Goal: Task Accomplishment & Management: Manage account settings

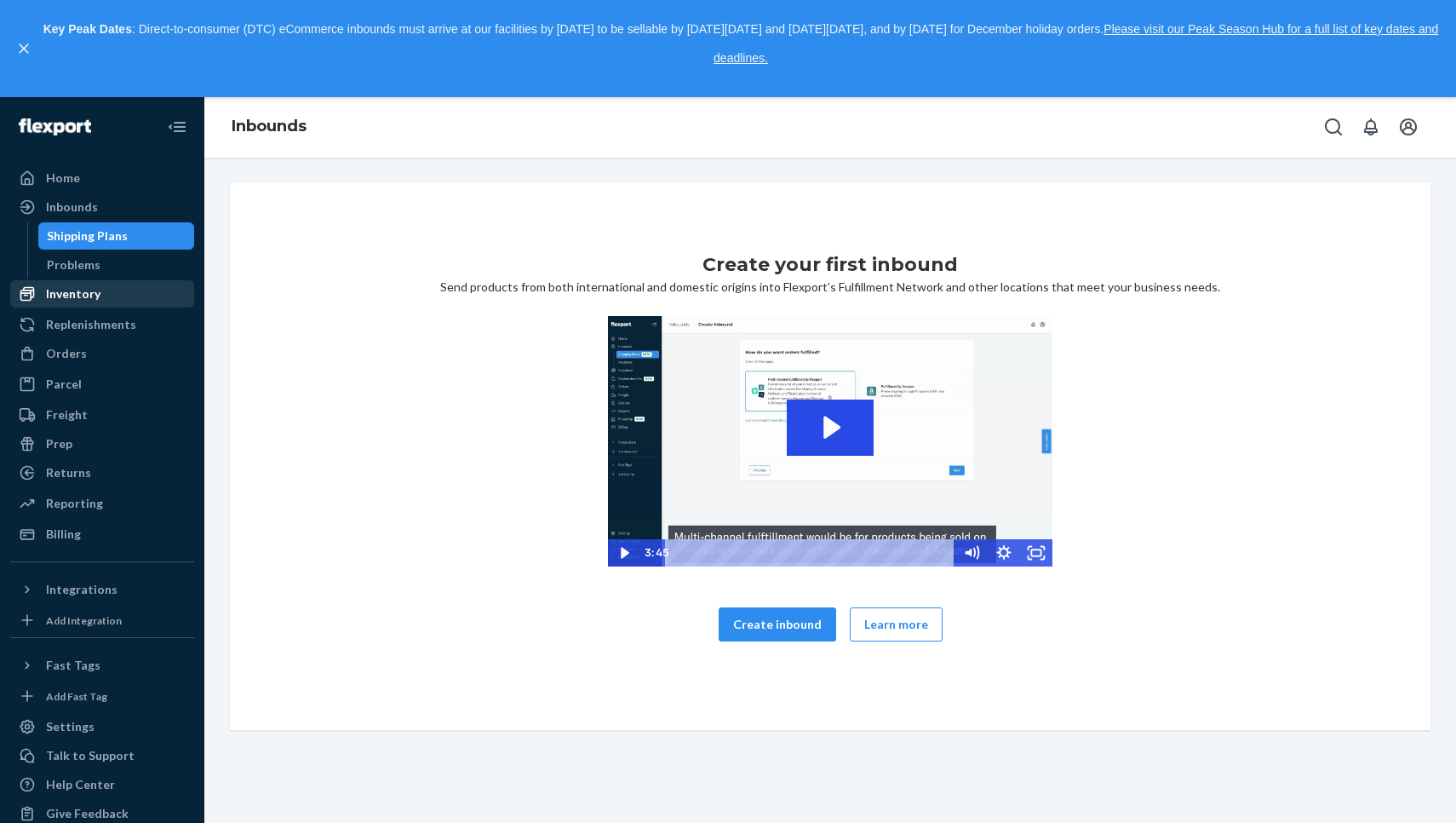
click at [118, 301] on div "Inventory" at bounding box center [102, 294] width 180 height 24
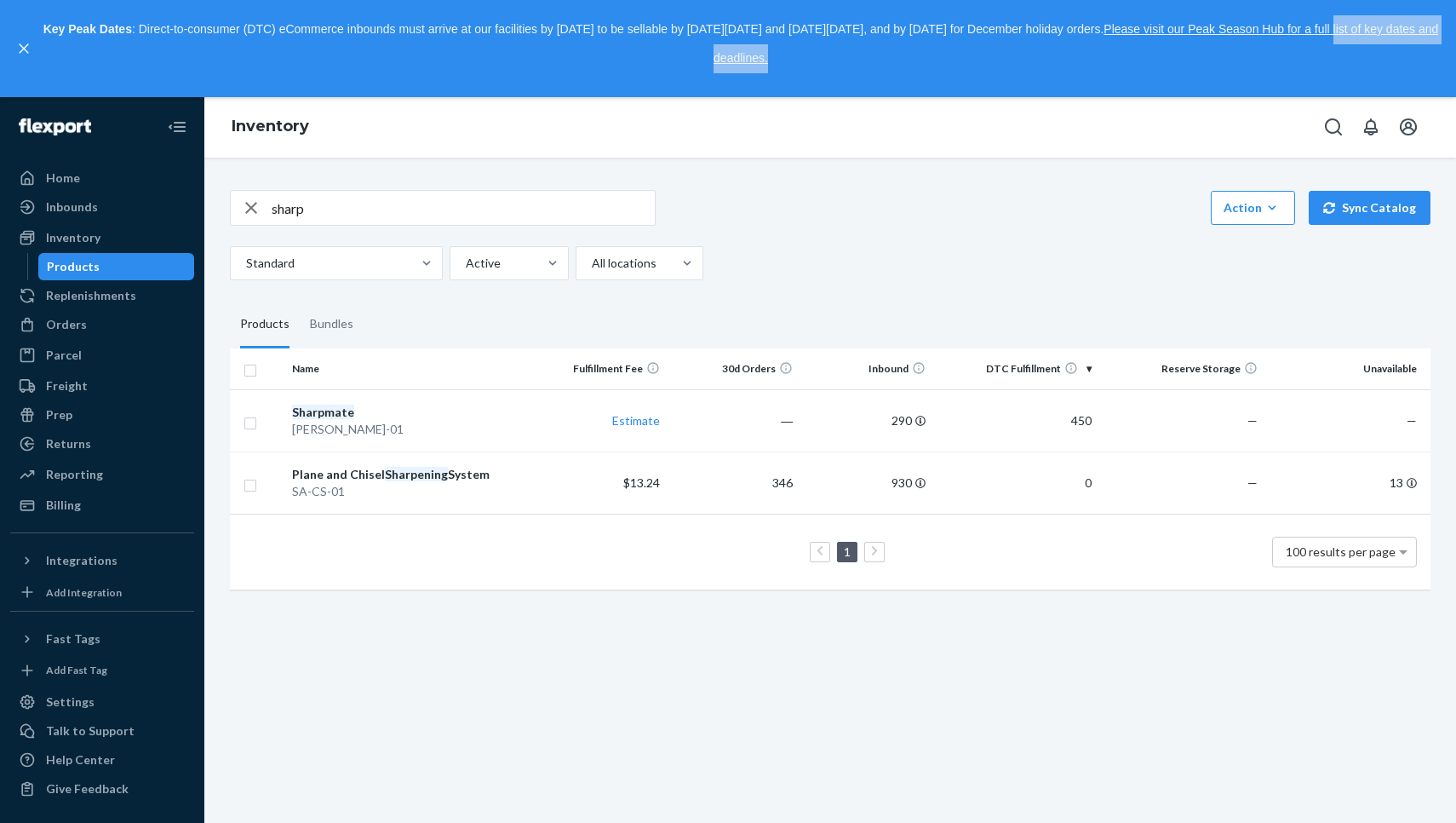
drag, startPoint x: 465, startPoint y: 68, endPoint x: 322, endPoint y: 38, distance: 146.1
click at [325, 39] on p "Key Peak Dates : Direct-to-consumer (DTC) eCommerce inbounds must arrive at our…" at bounding box center [740, 43] width 1399 height 57
click at [322, 38] on p "Key Peak Dates : Direct-to-consumer (DTC) eCommerce inbounds must arrive at our…" at bounding box center [740, 43] width 1399 height 57
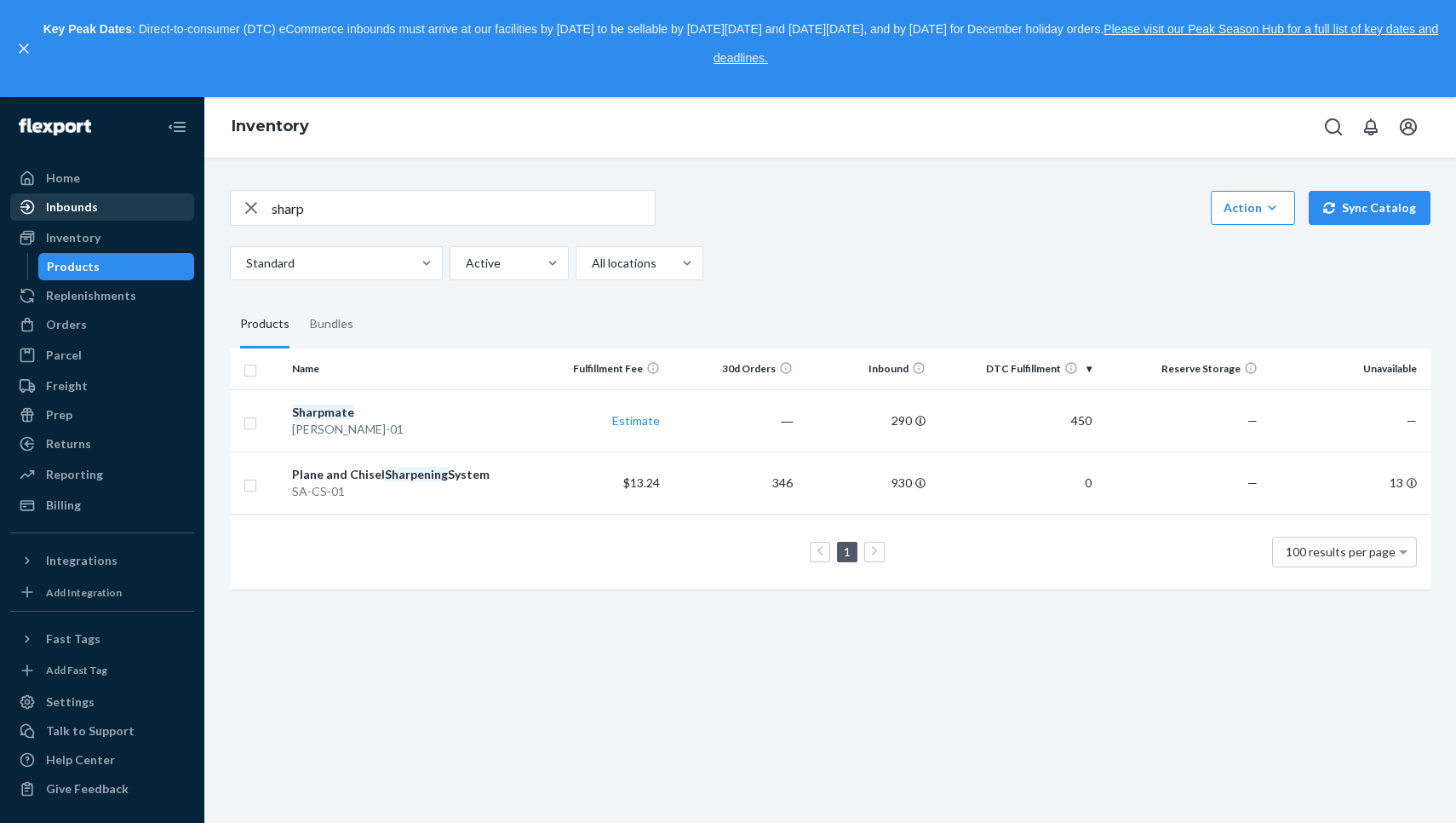
click at [103, 201] on div "Inbounds" at bounding box center [102, 207] width 180 height 24
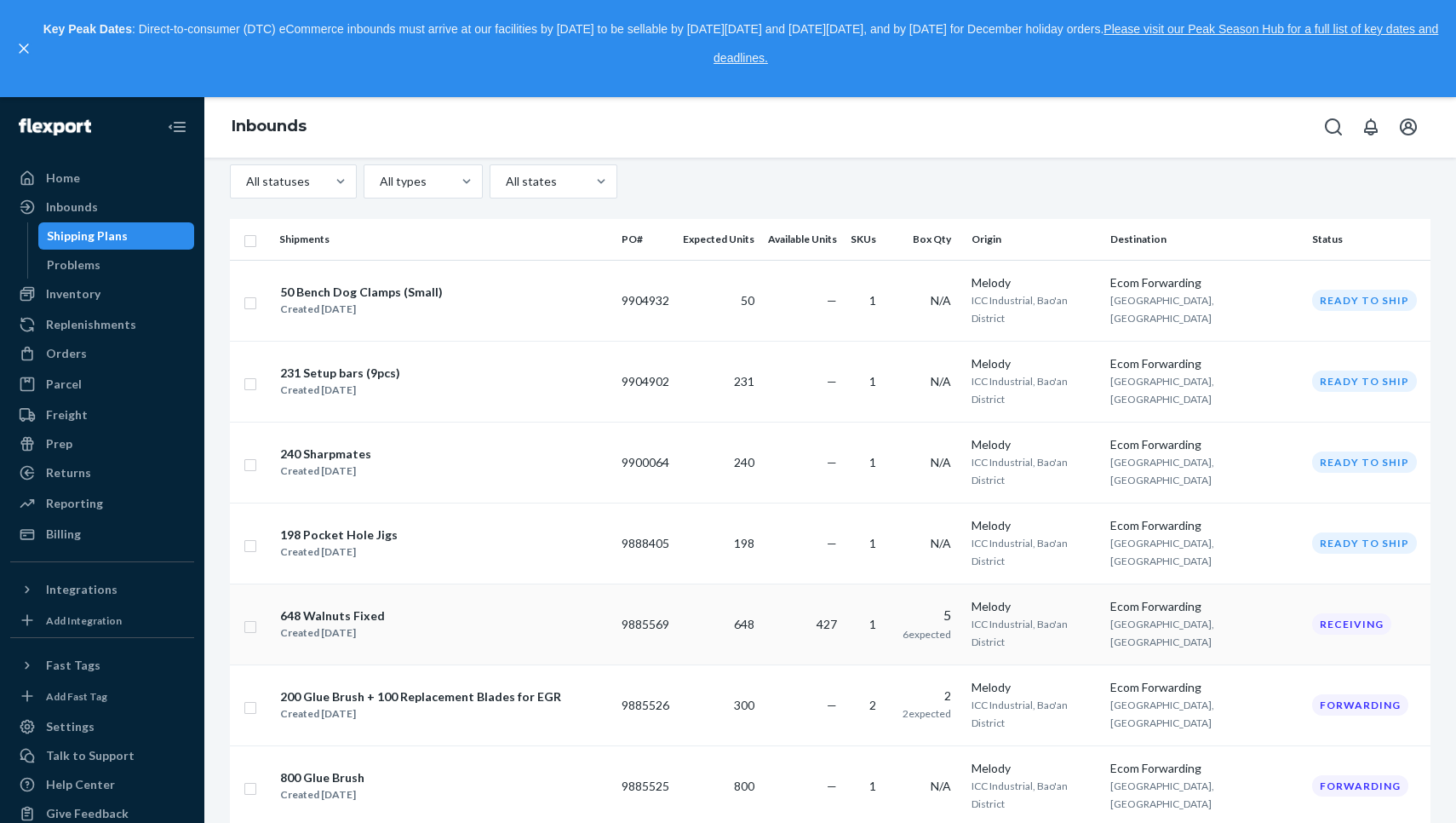
scroll to position [256, 0]
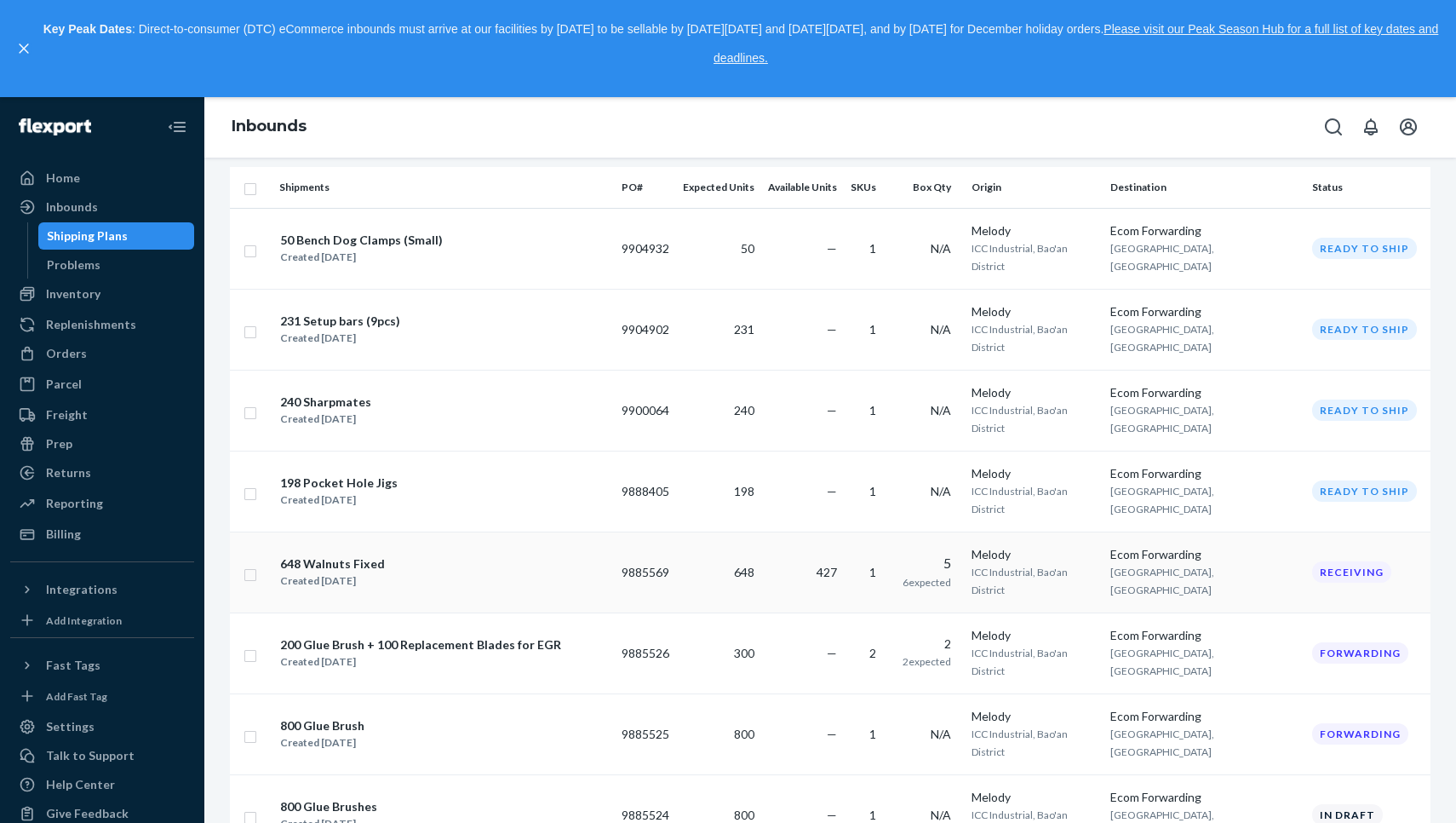
click at [526, 555] on div "648 Walnuts Fixed Created Aug 4, 2025" at bounding box center [443, 573] width 329 height 36
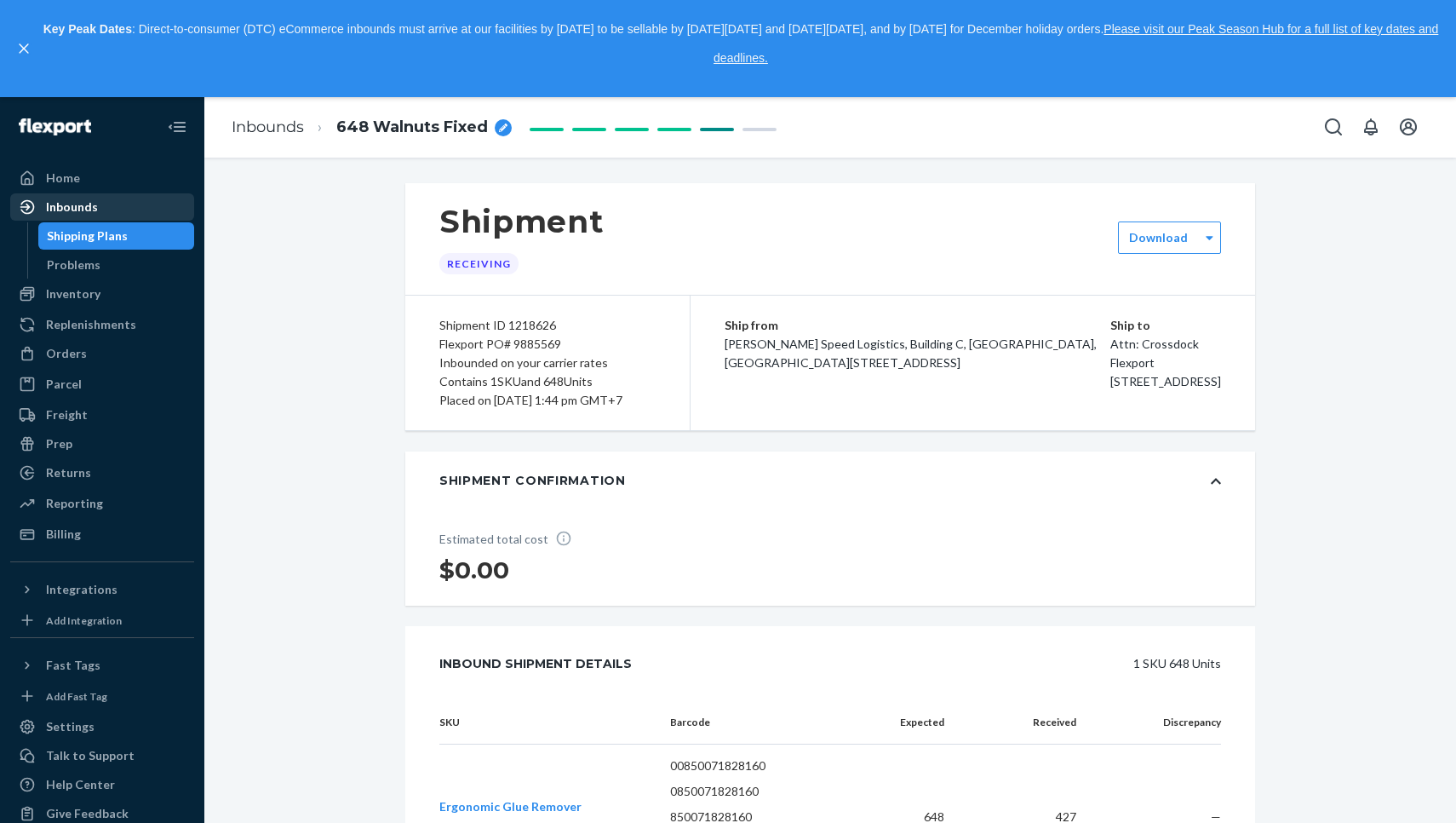
click at [126, 206] on div "Inbounds" at bounding box center [102, 207] width 180 height 24
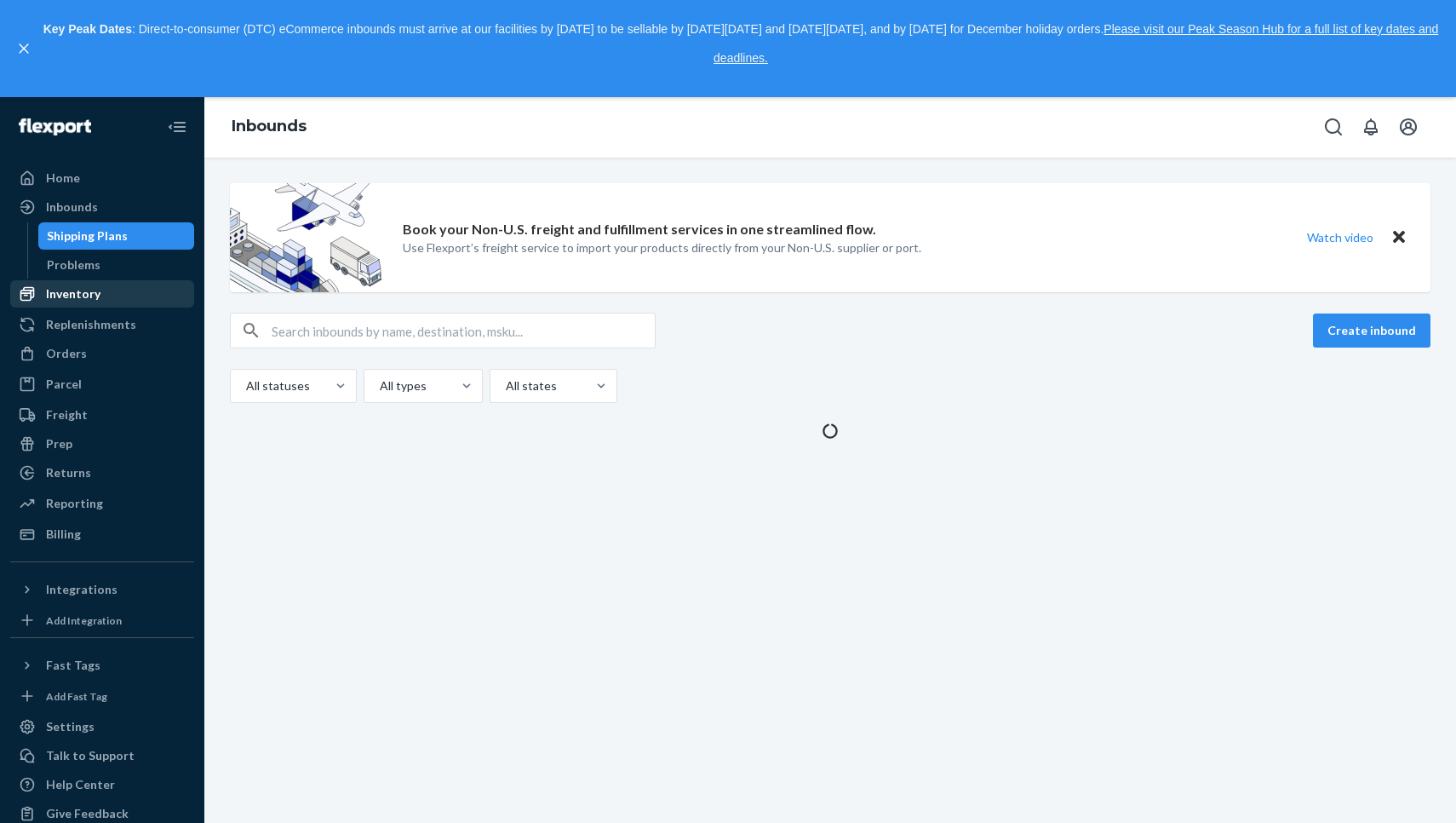
click at [139, 288] on div "Inventory" at bounding box center [102, 294] width 180 height 24
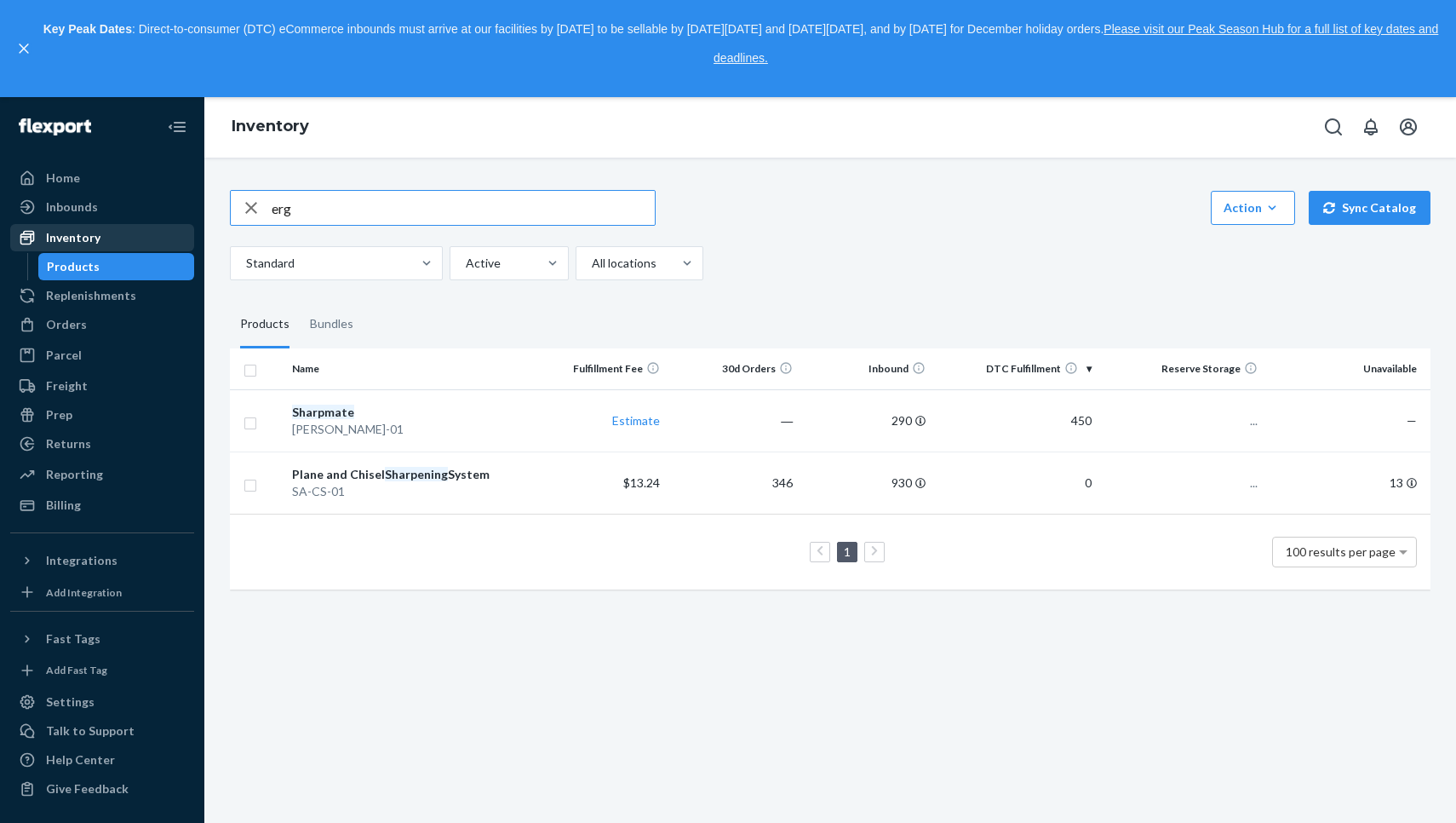
type input "erg"
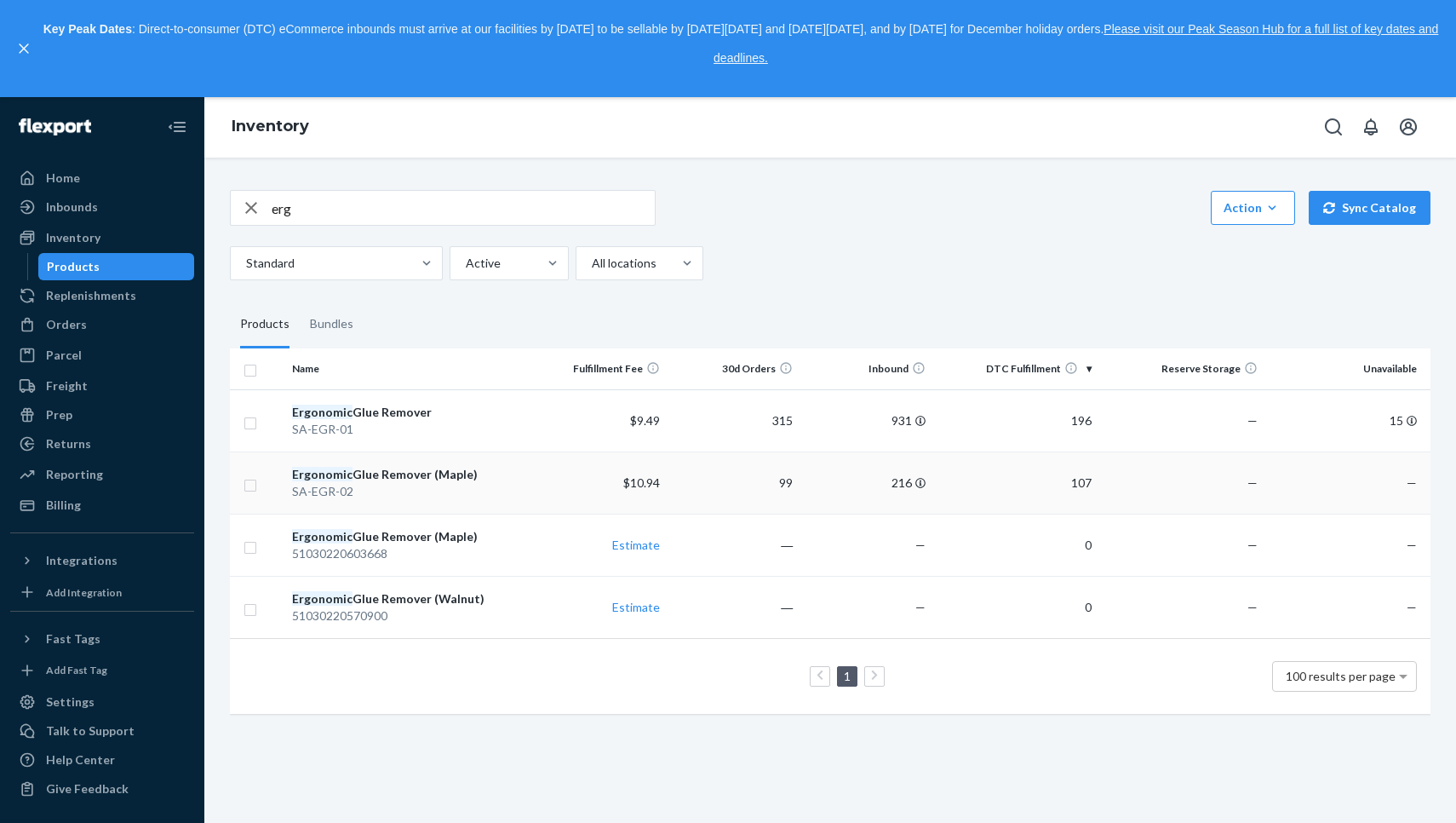
click at [383, 483] on div "SA-EGR-02" at bounding box center [409, 491] width 235 height 17
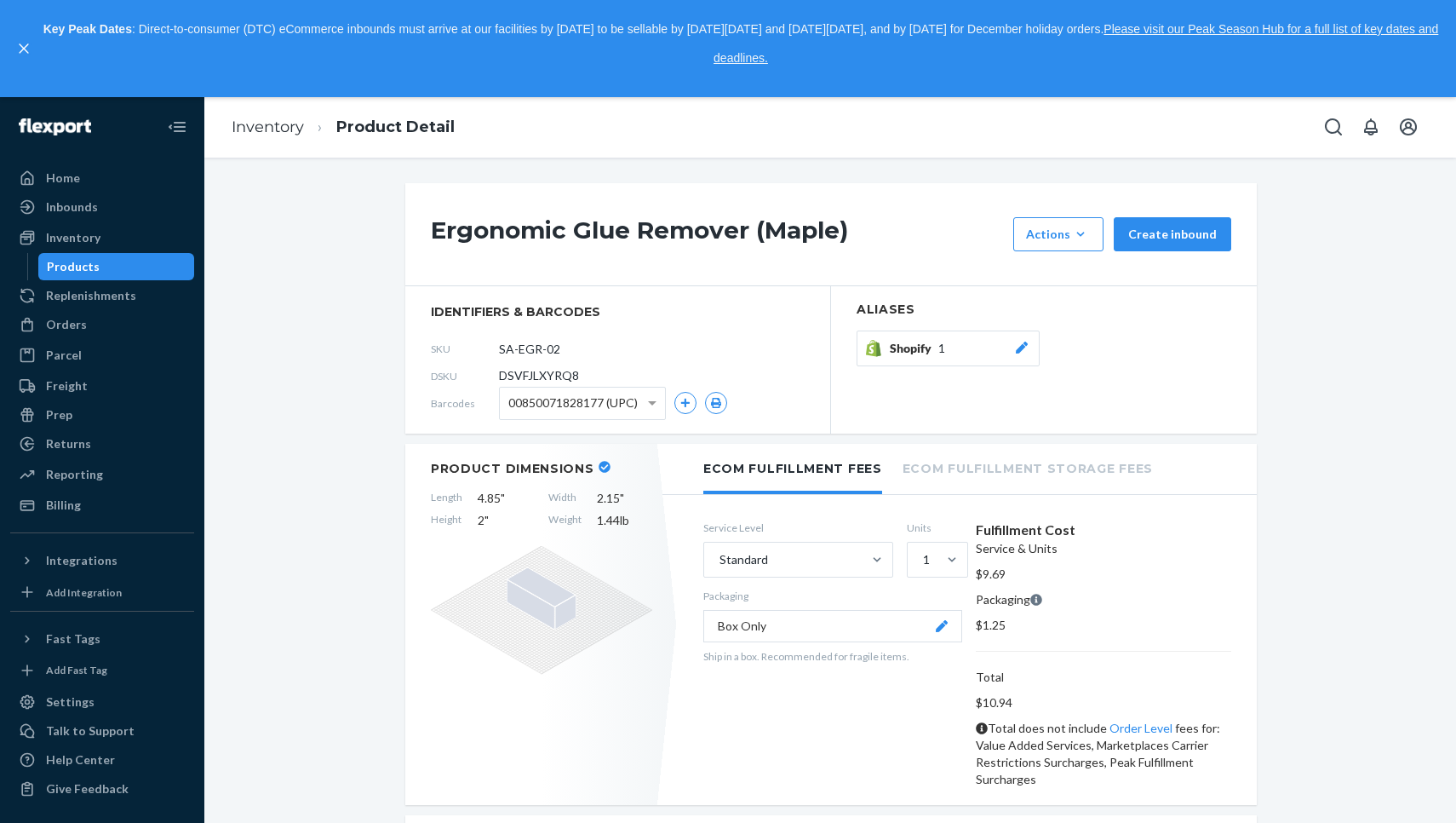
click at [830, 626] on button "Box Only" at bounding box center [833, 626] width 259 height 32
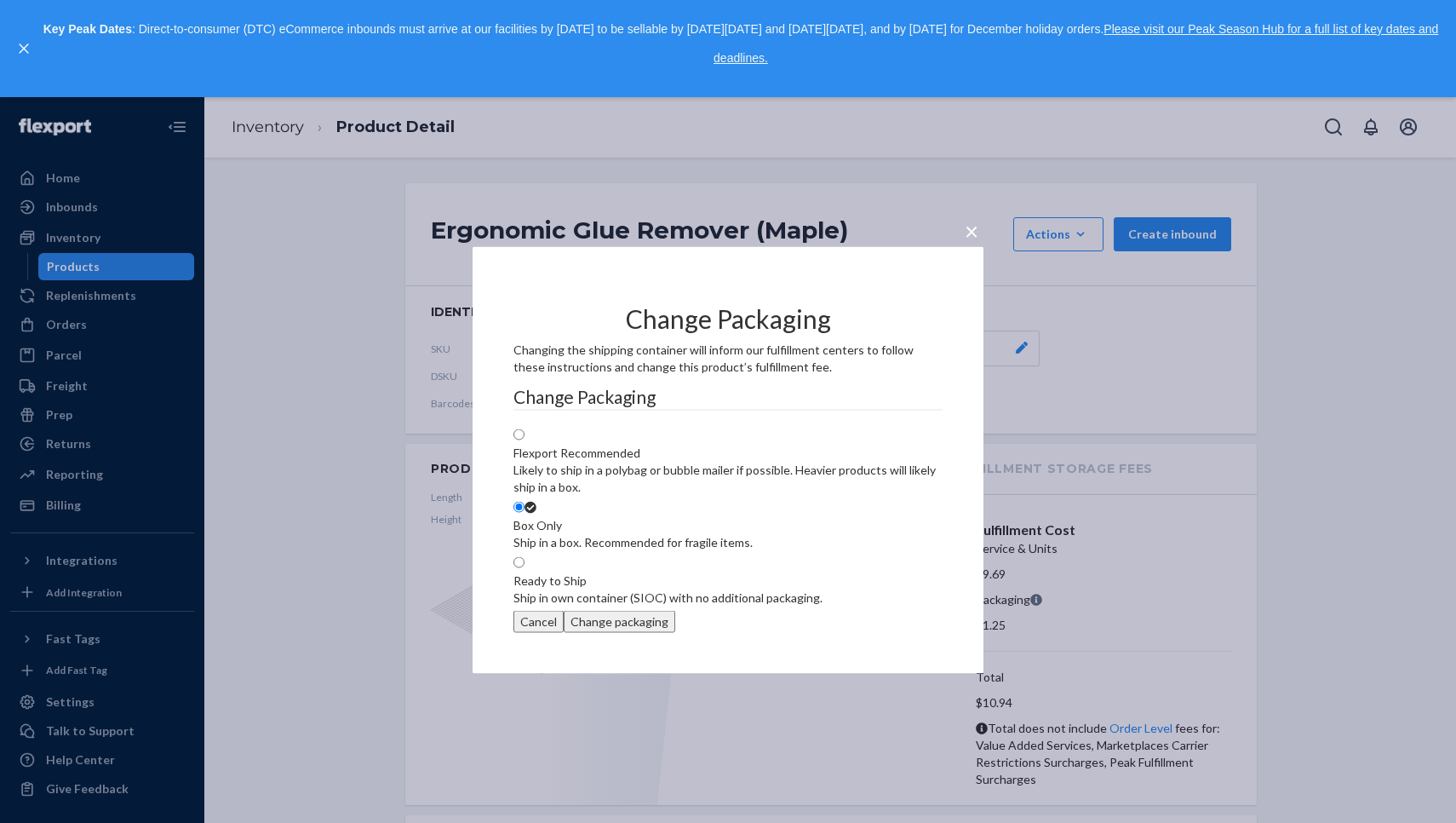
click at [688, 582] on div "Ready to Ship" at bounding box center [668, 580] width 309 height 17
click at [525, 567] on input "Ready to Ship Ship in own container (SIOC) with no additional packaging." at bounding box center [519, 561] width 11 height 11
radio input "true"
click at [675, 632] on button "Change packaging" at bounding box center [619, 621] width 112 height 22
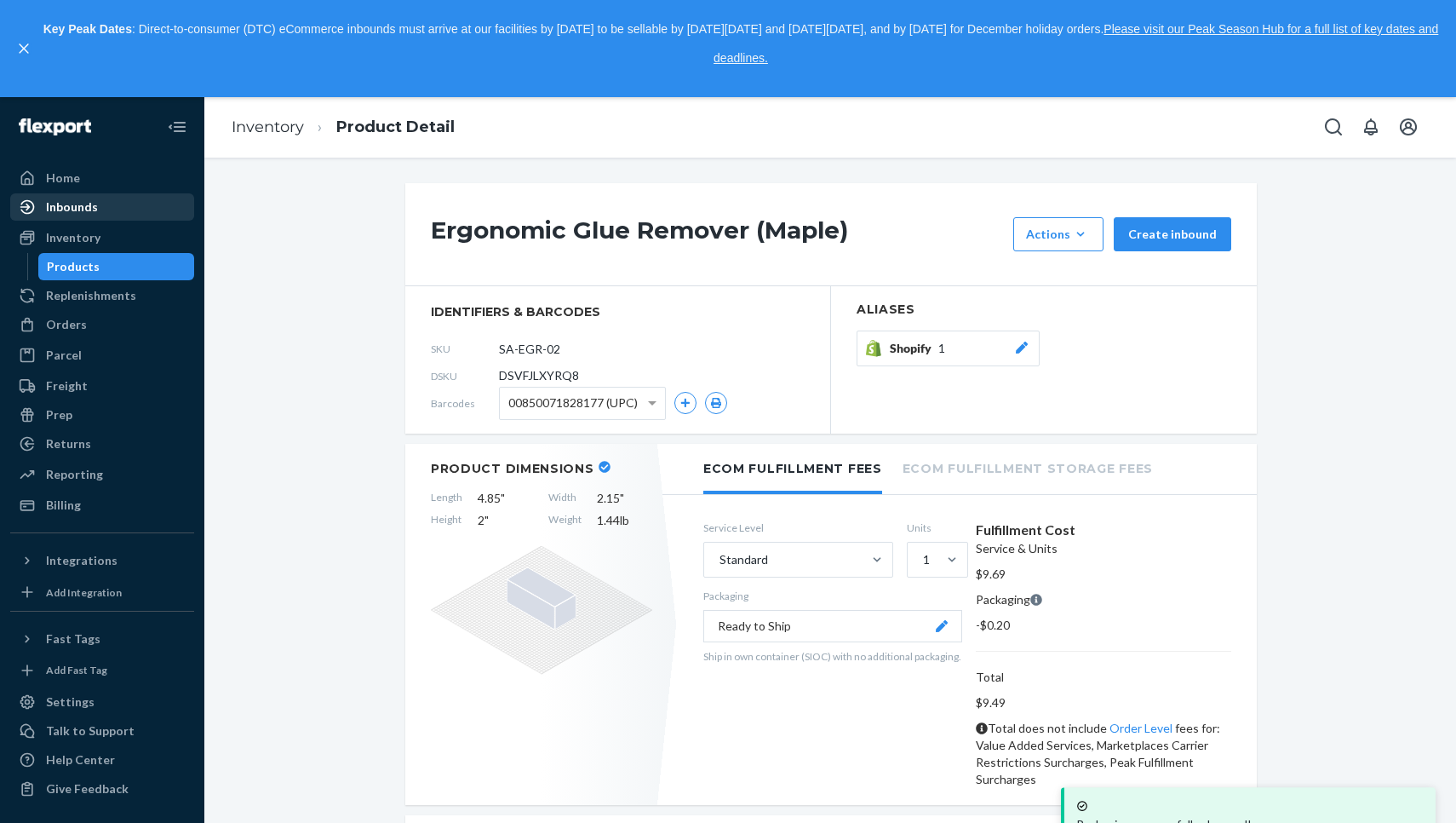
click at [90, 214] on div "Inbounds" at bounding box center [72, 206] width 52 height 17
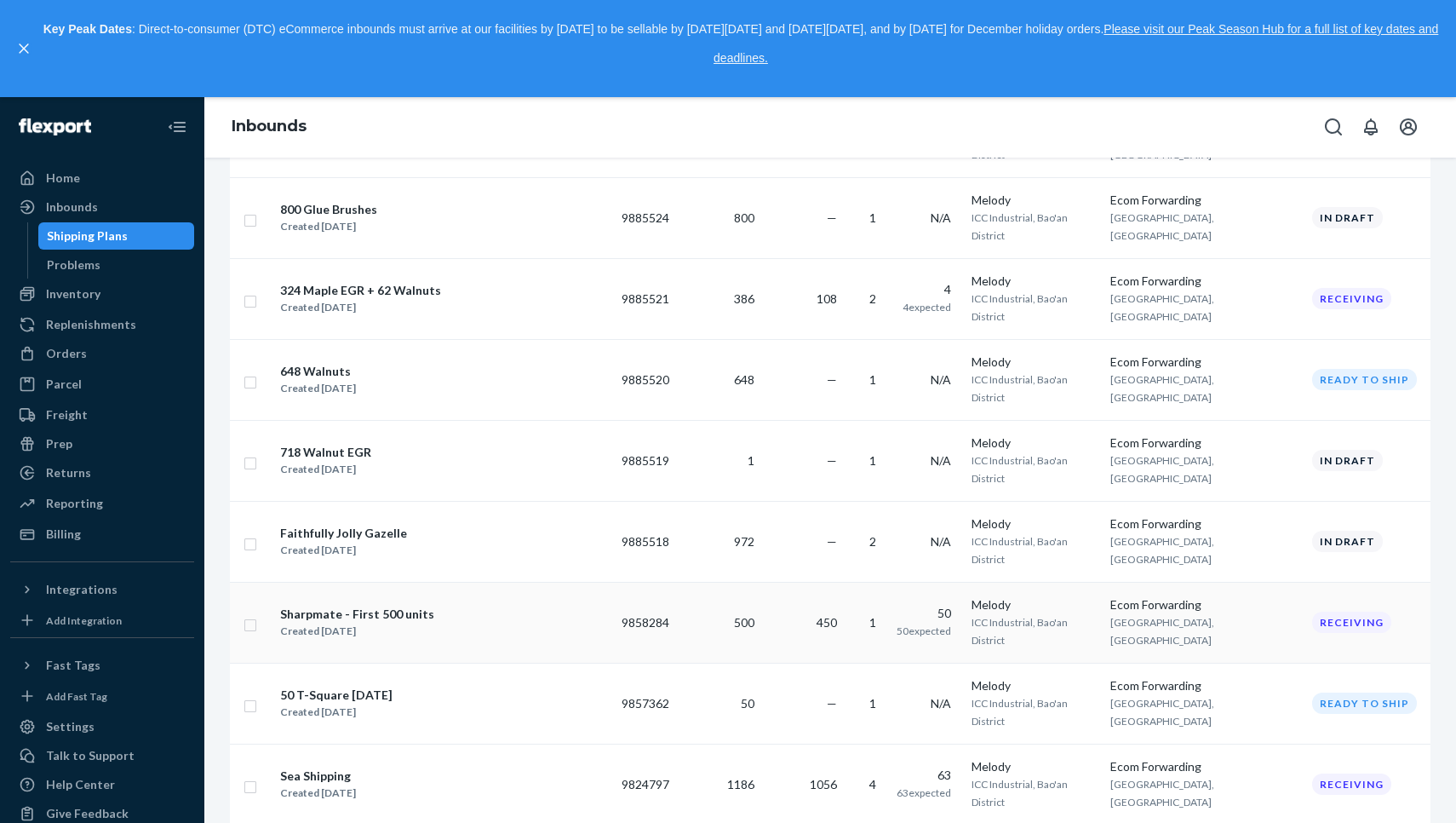
scroll to position [853, 0]
click at [119, 293] on div "Inventory" at bounding box center [102, 294] width 180 height 24
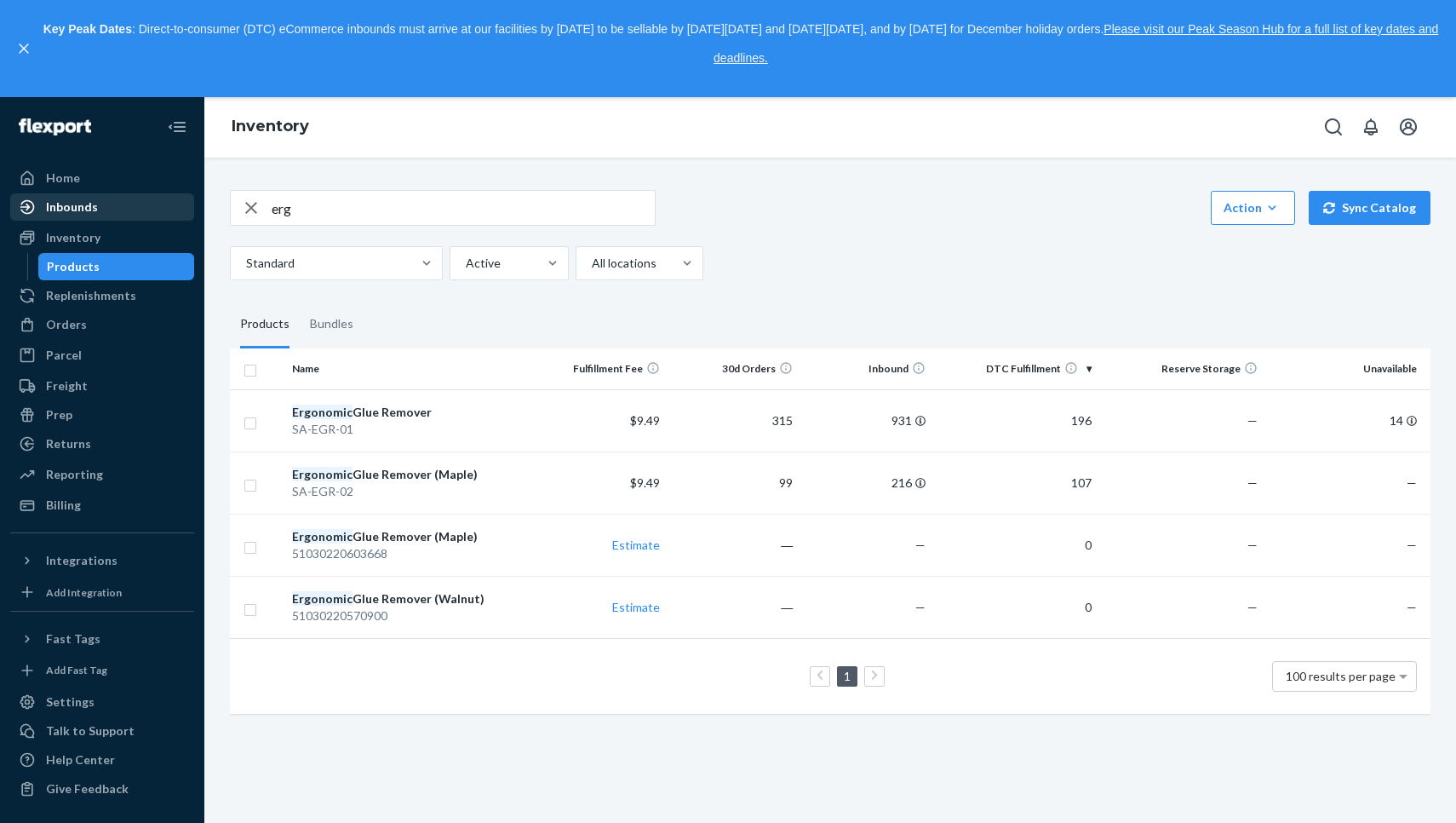
click at [155, 209] on div "Inbounds" at bounding box center [102, 207] width 180 height 24
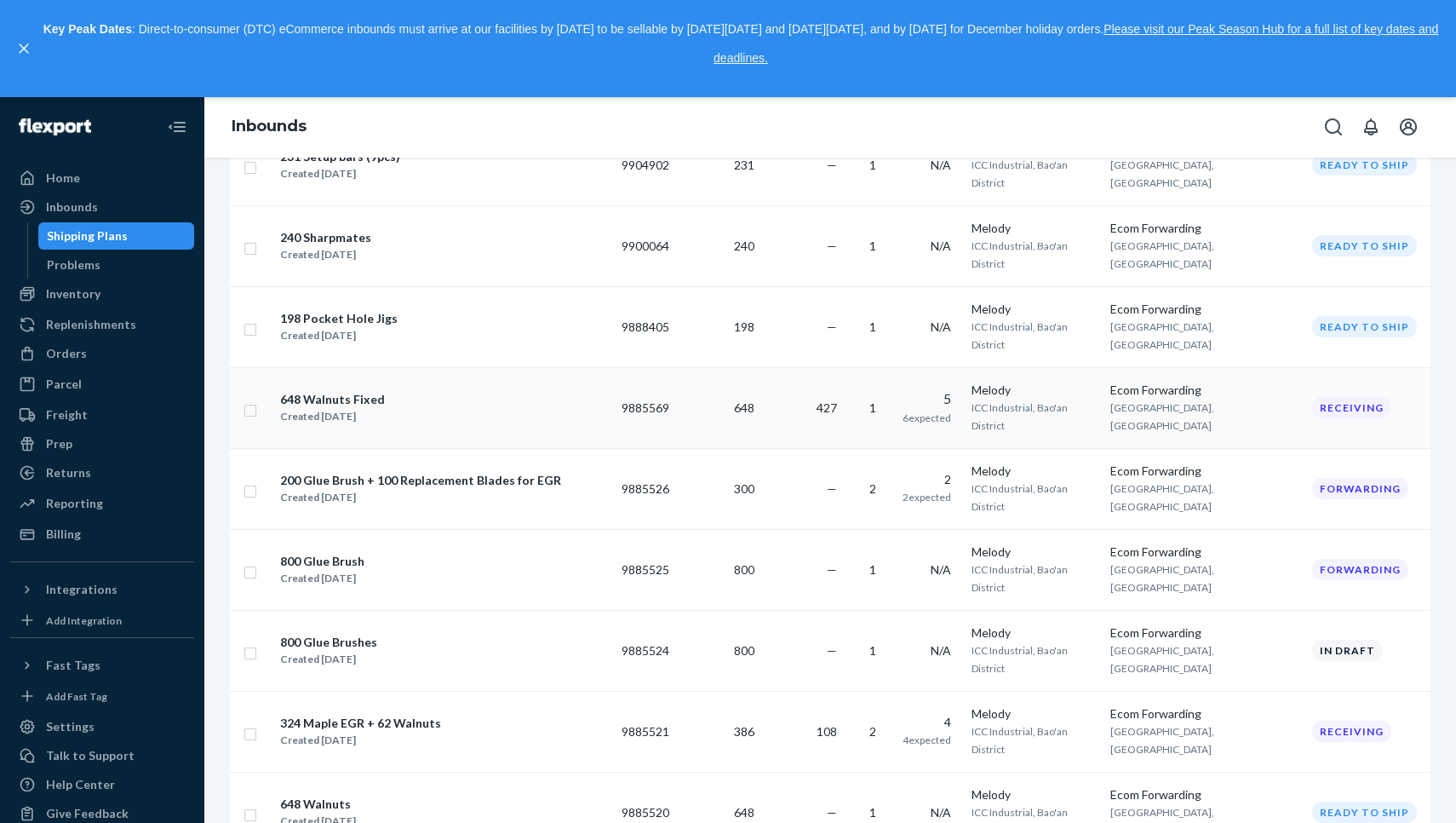
scroll to position [421, 0]
click at [106, 292] on div "Inventory" at bounding box center [102, 294] width 180 height 24
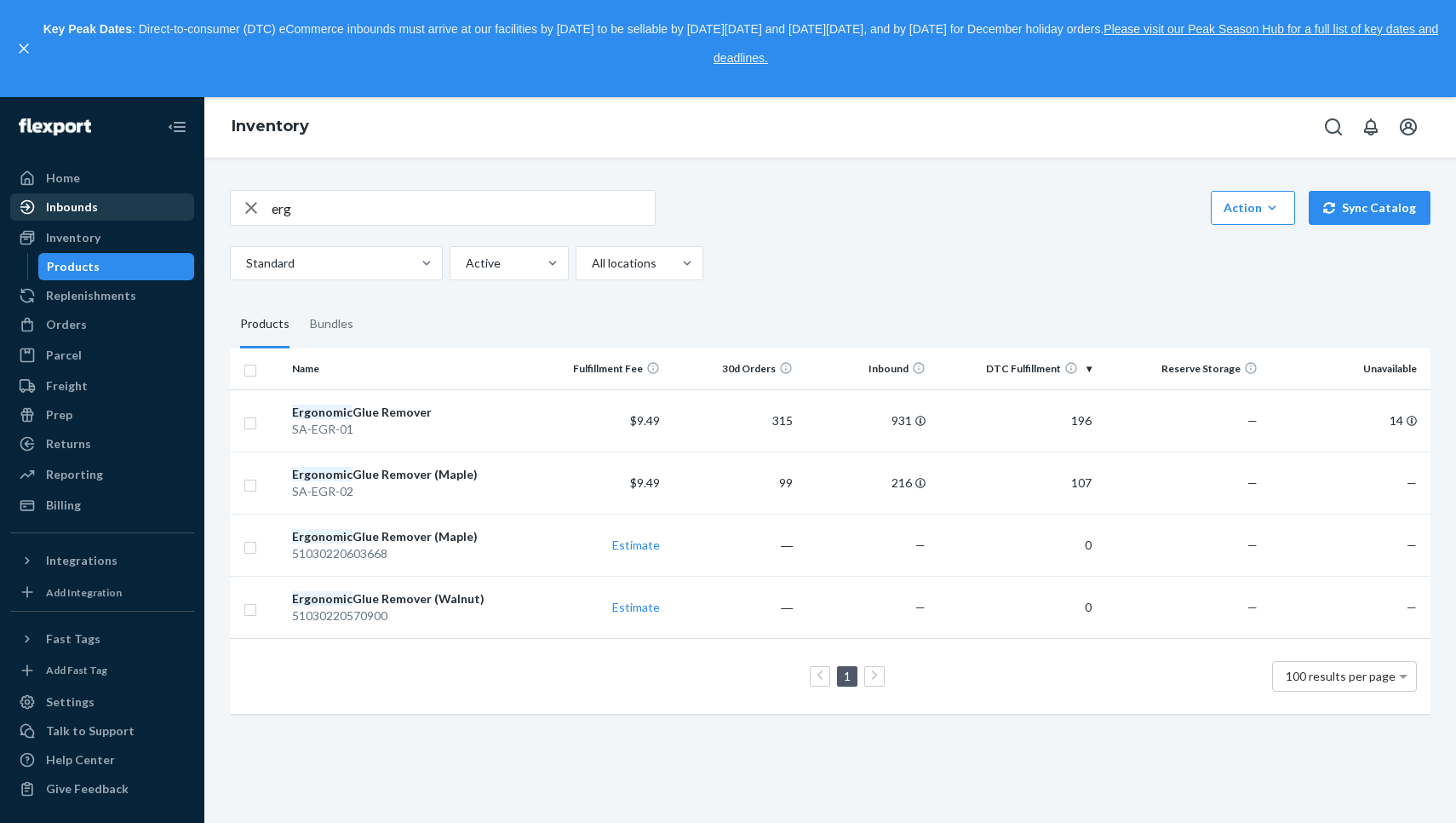
click at [125, 203] on div "Inbounds" at bounding box center [102, 207] width 180 height 24
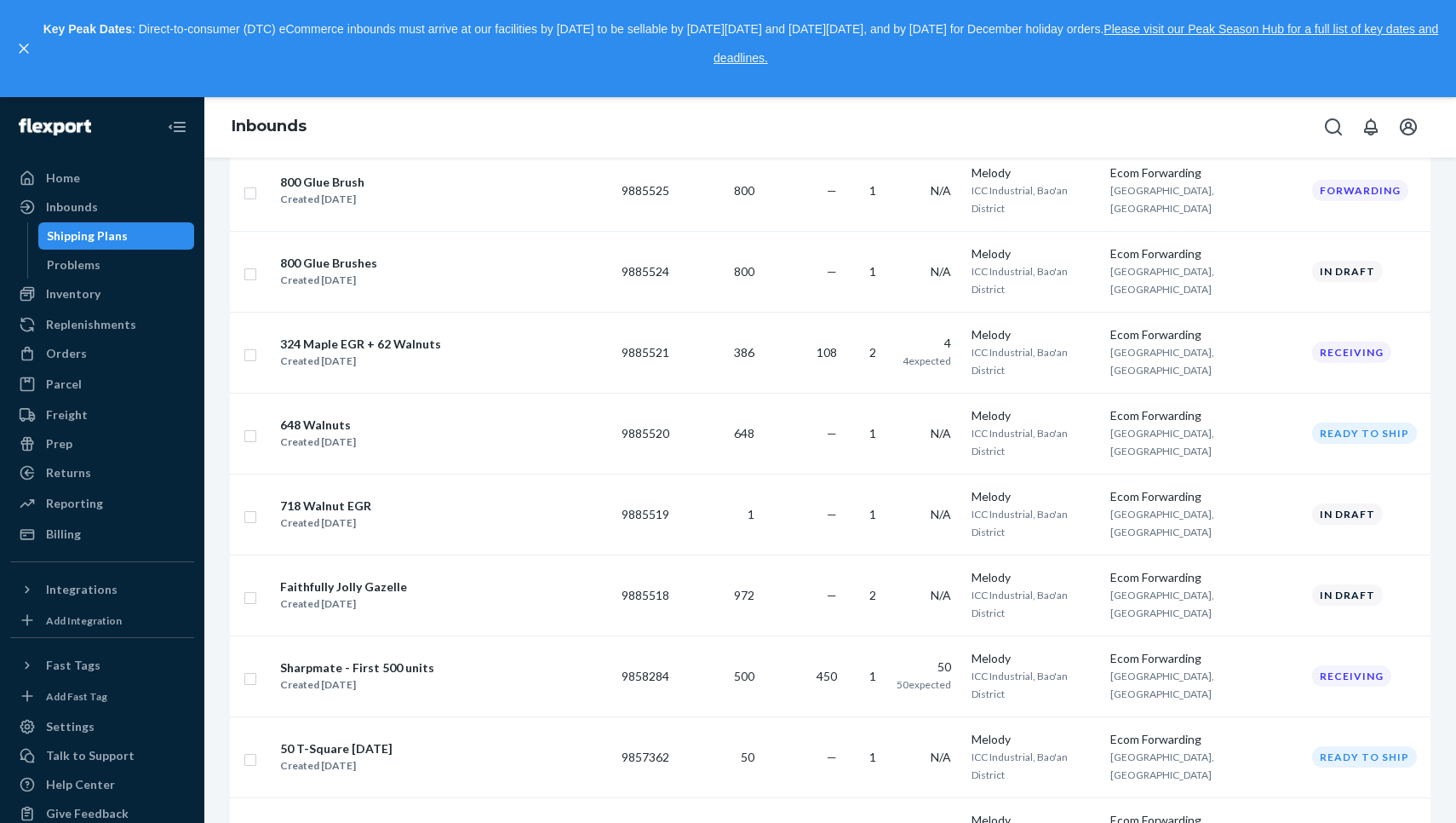
scroll to position [544, 0]
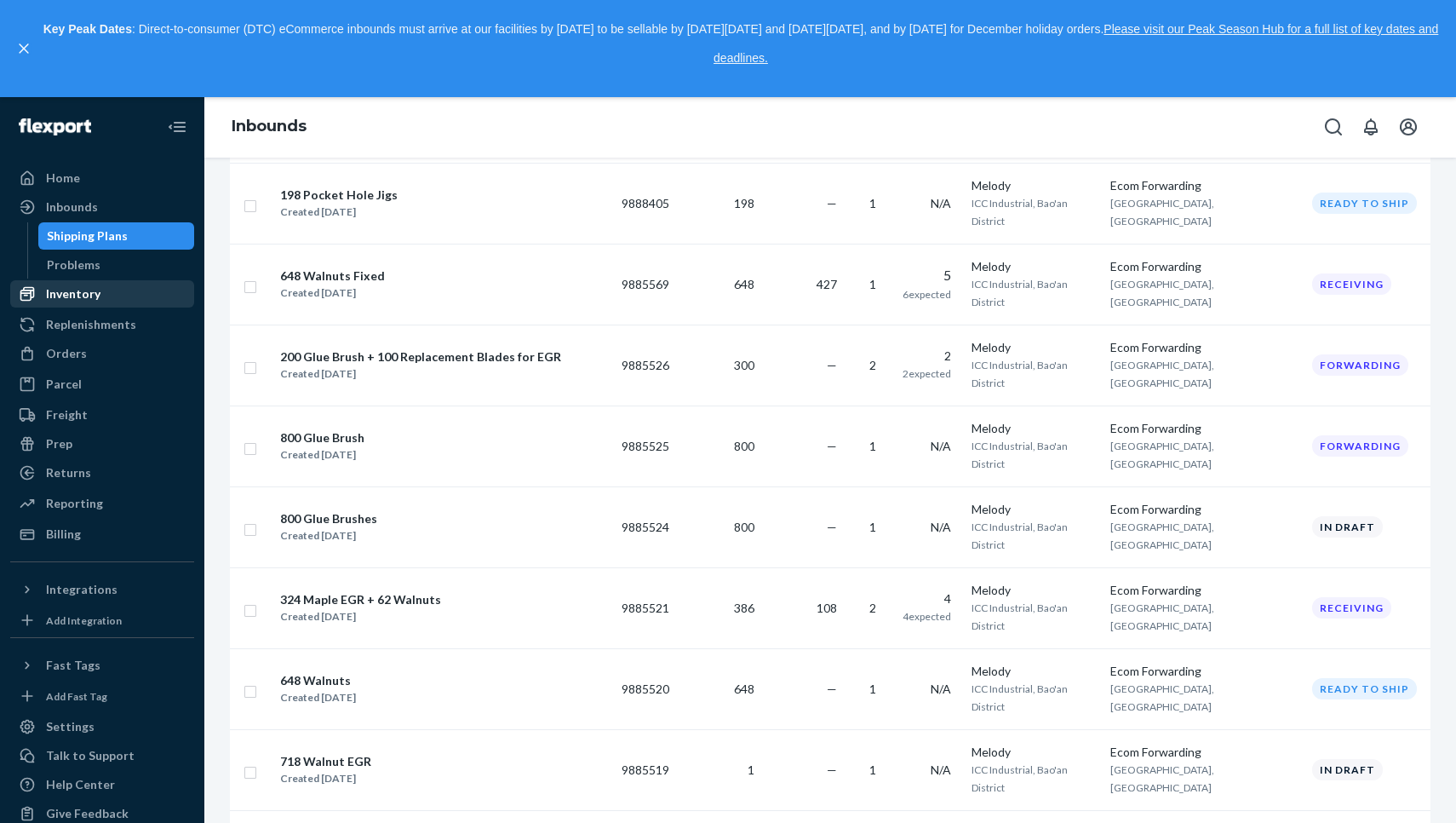
click at [109, 303] on div "Inventory" at bounding box center [102, 294] width 180 height 24
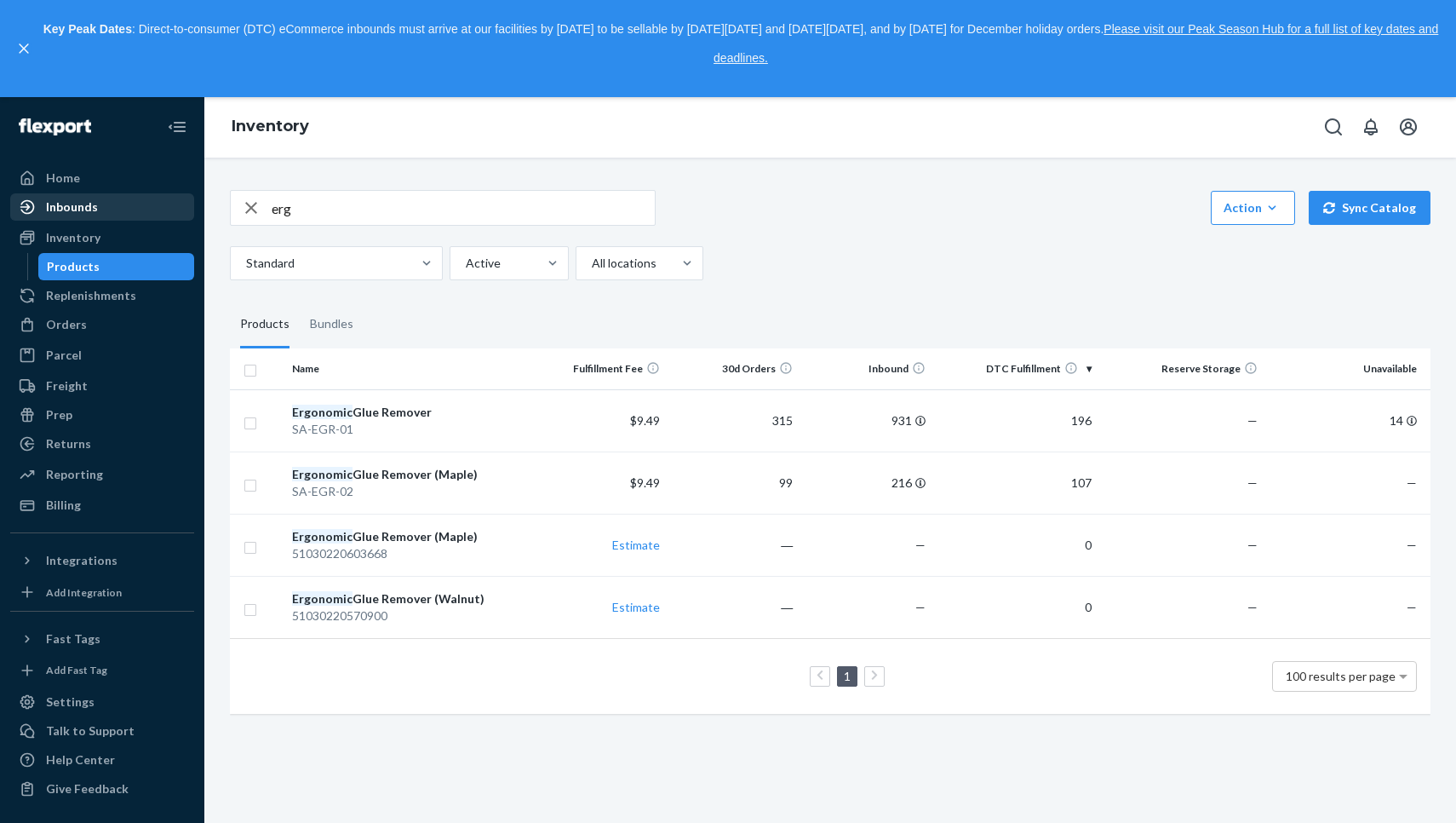
click at [103, 197] on div "Inbounds" at bounding box center [102, 207] width 180 height 24
click at [316, 190] on input "erg" at bounding box center [463, 207] width 383 height 34
type input "chisel"
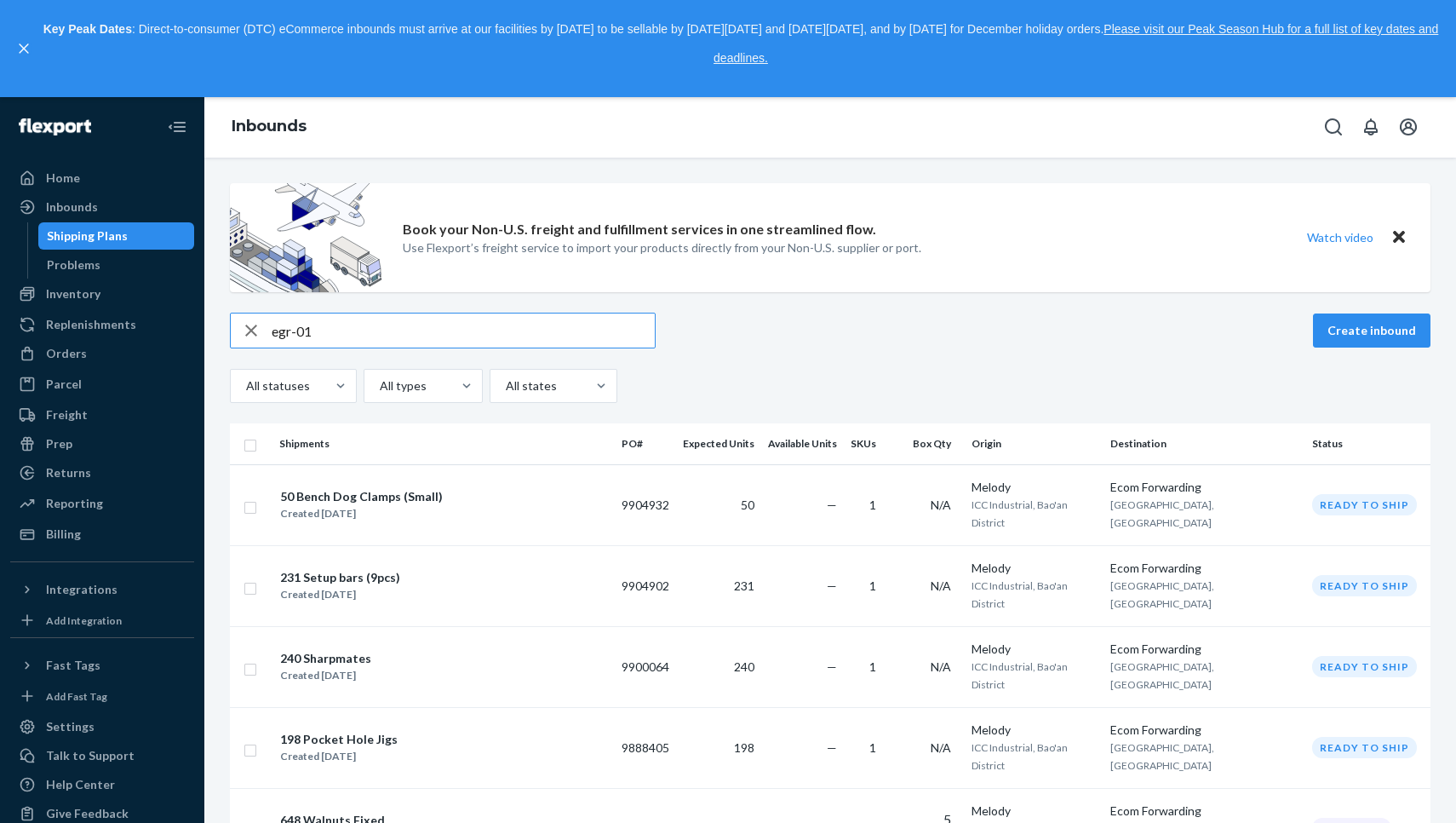
type input "egr-01"
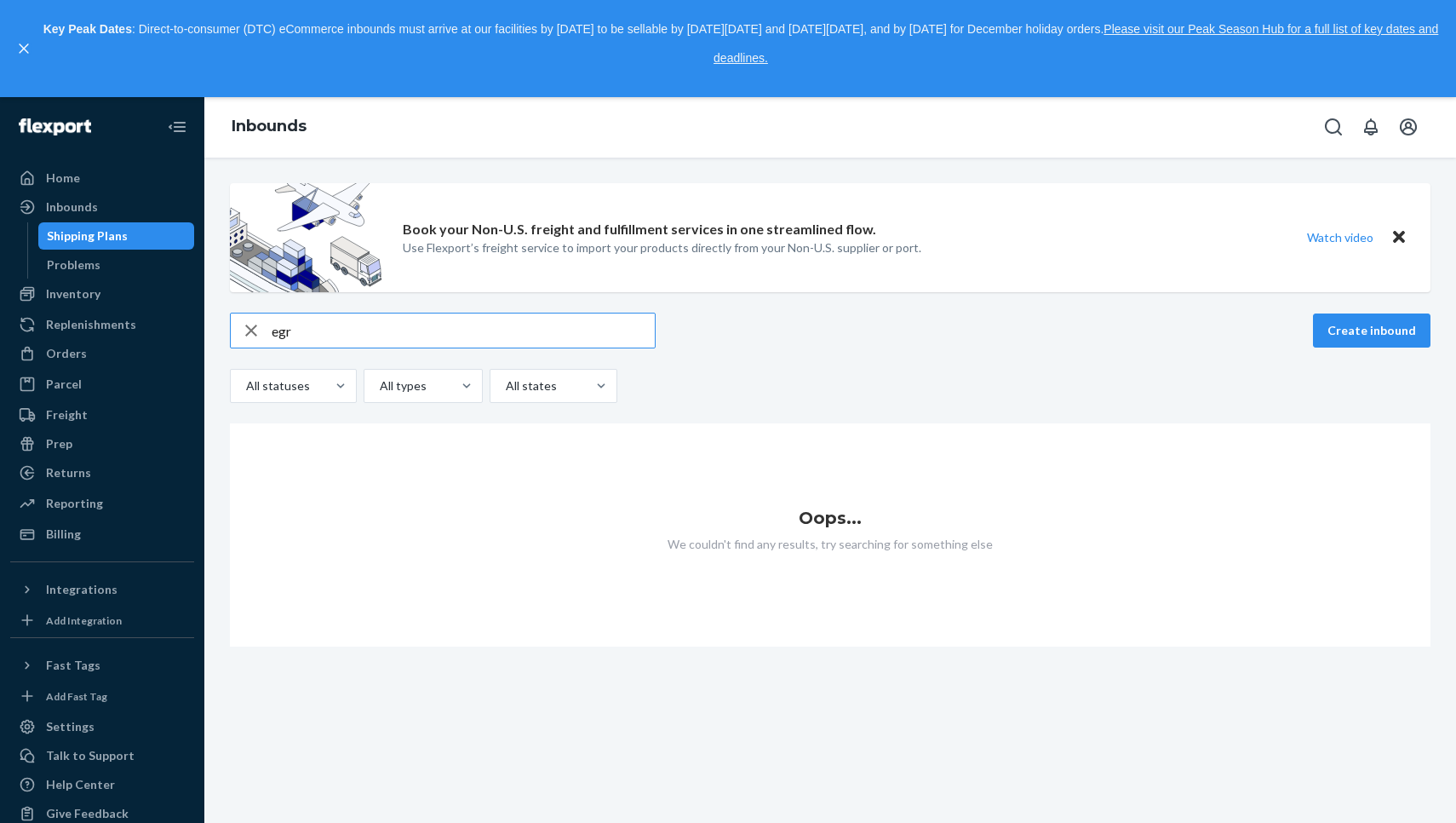
type input "egr"
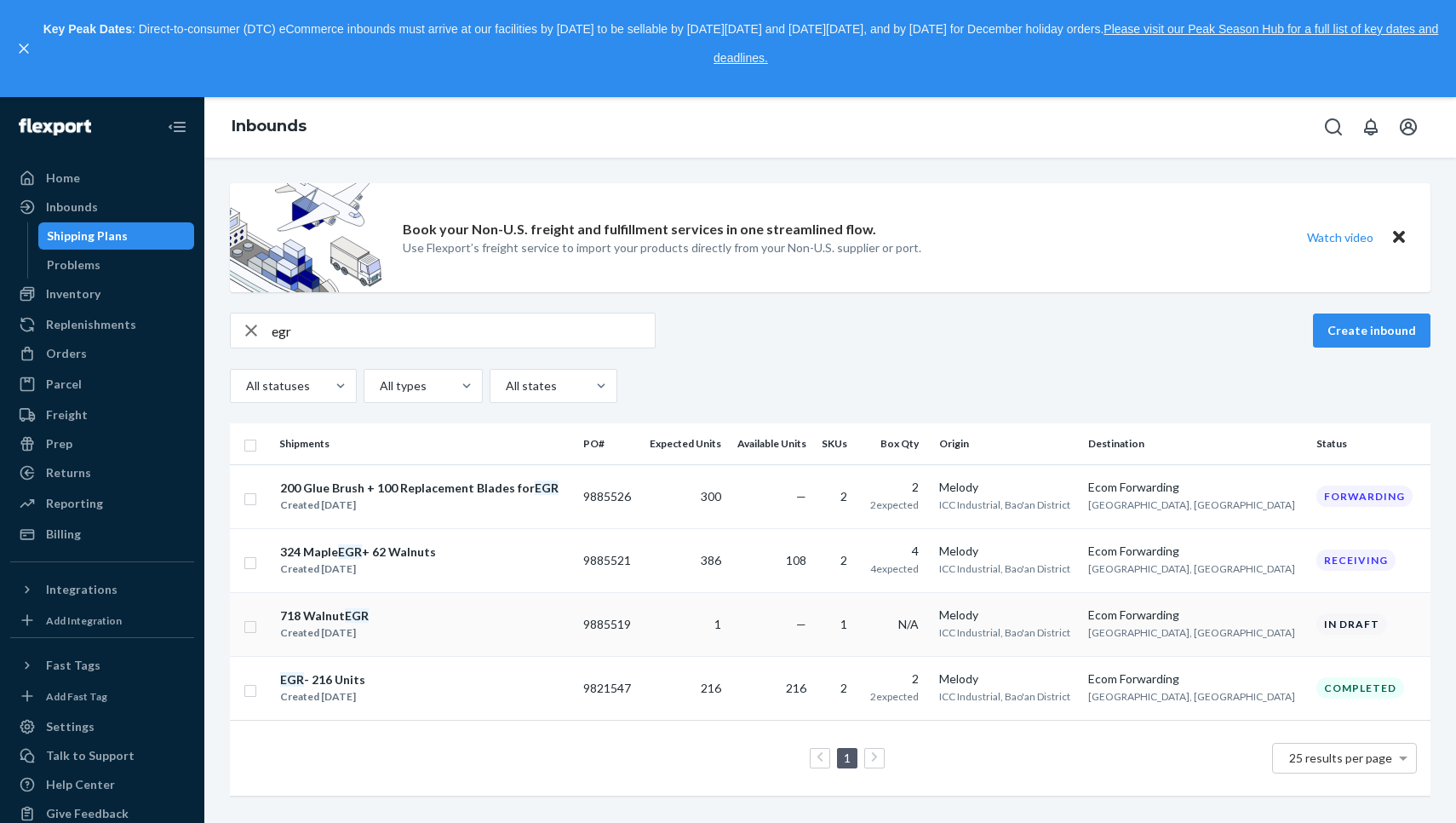
click at [632, 613] on td "9885519" at bounding box center [607, 624] width 63 height 64
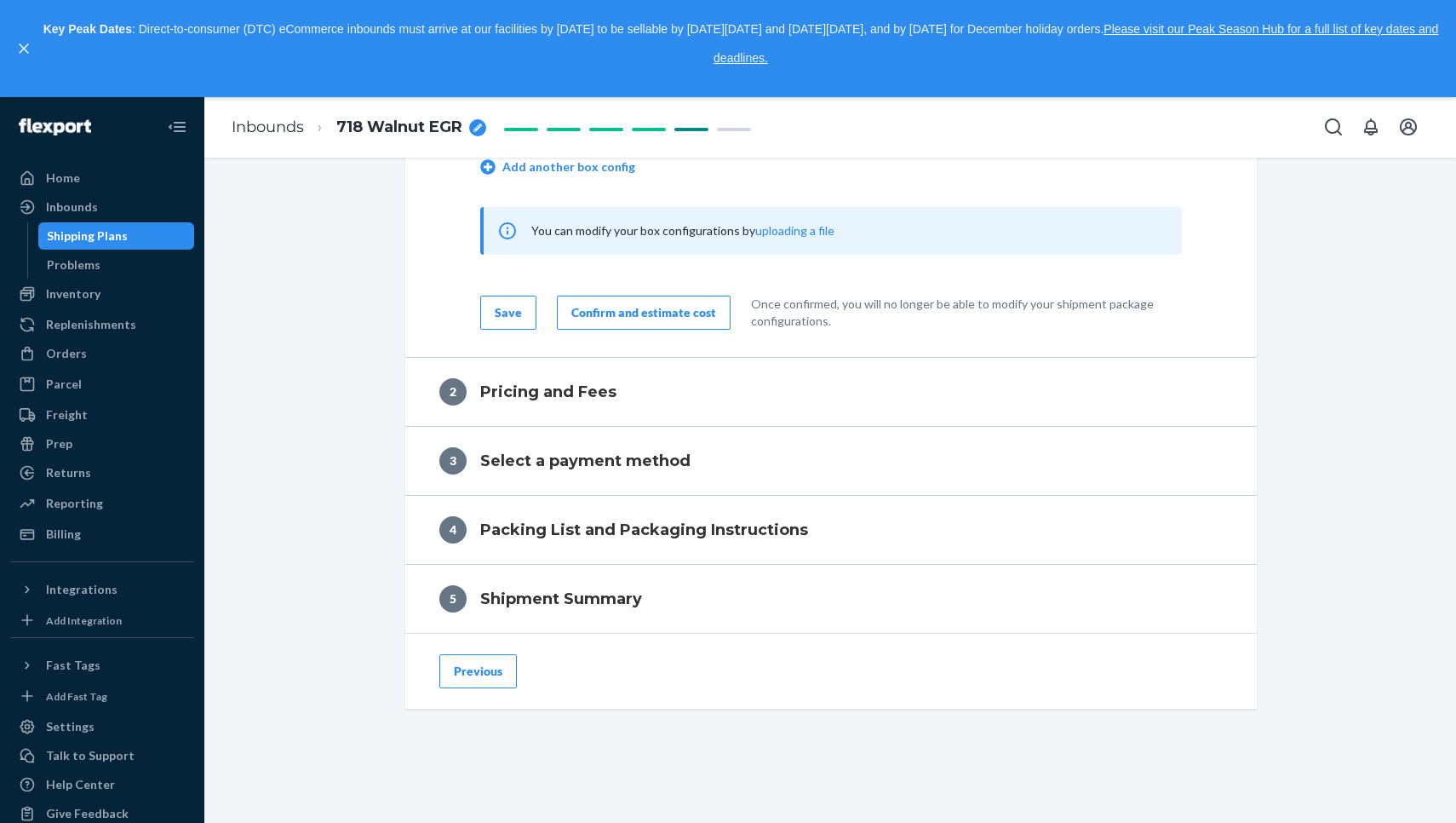
scroll to position [921, 0]
click at [472, 673] on button "Previous" at bounding box center [478, 672] width 78 height 34
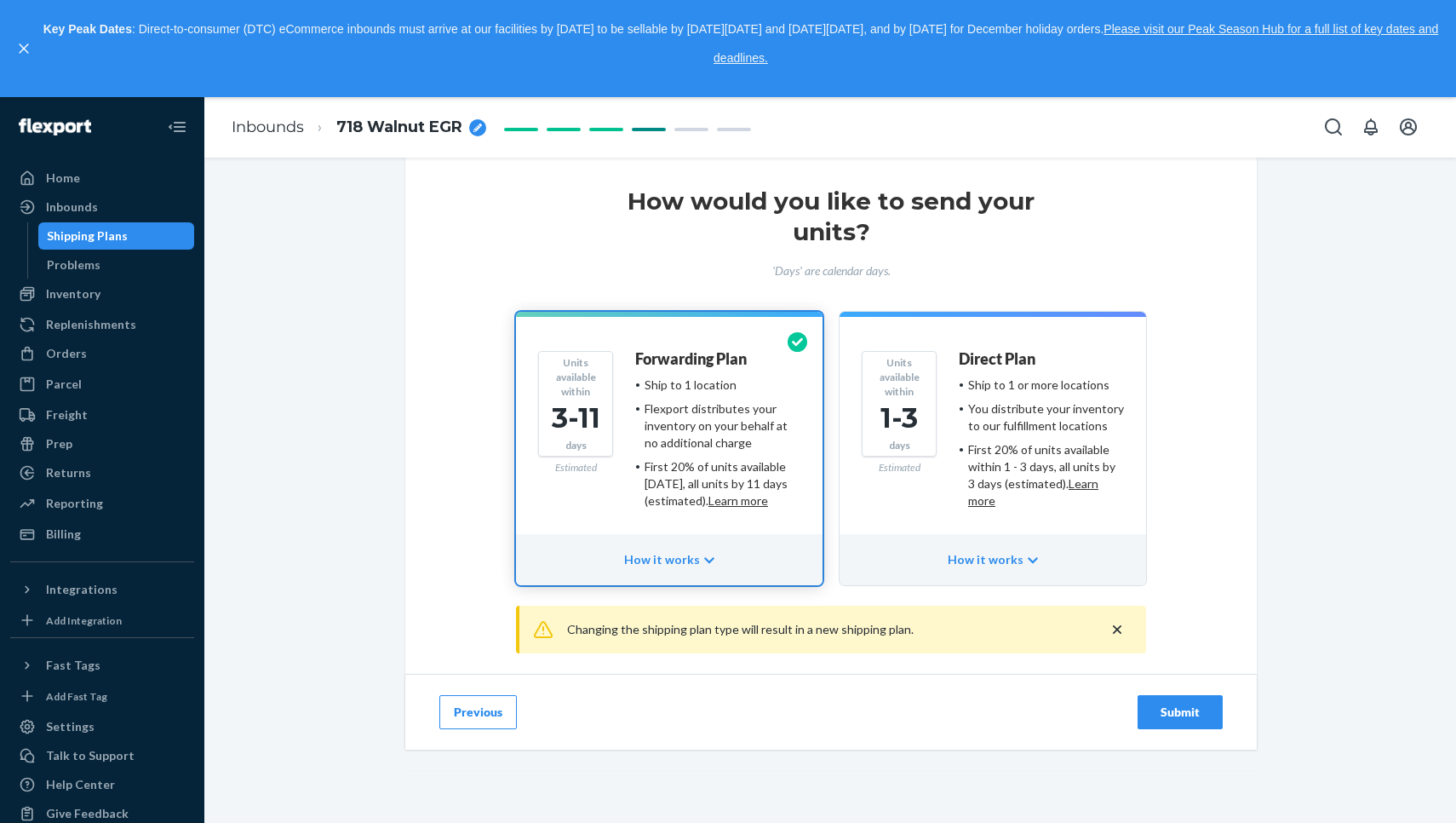
click at [481, 731] on div "Previous Submit" at bounding box center [831, 711] width 851 height 76
click at [481, 725] on button "Previous" at bounding box center [478, 712] width 78 height 34
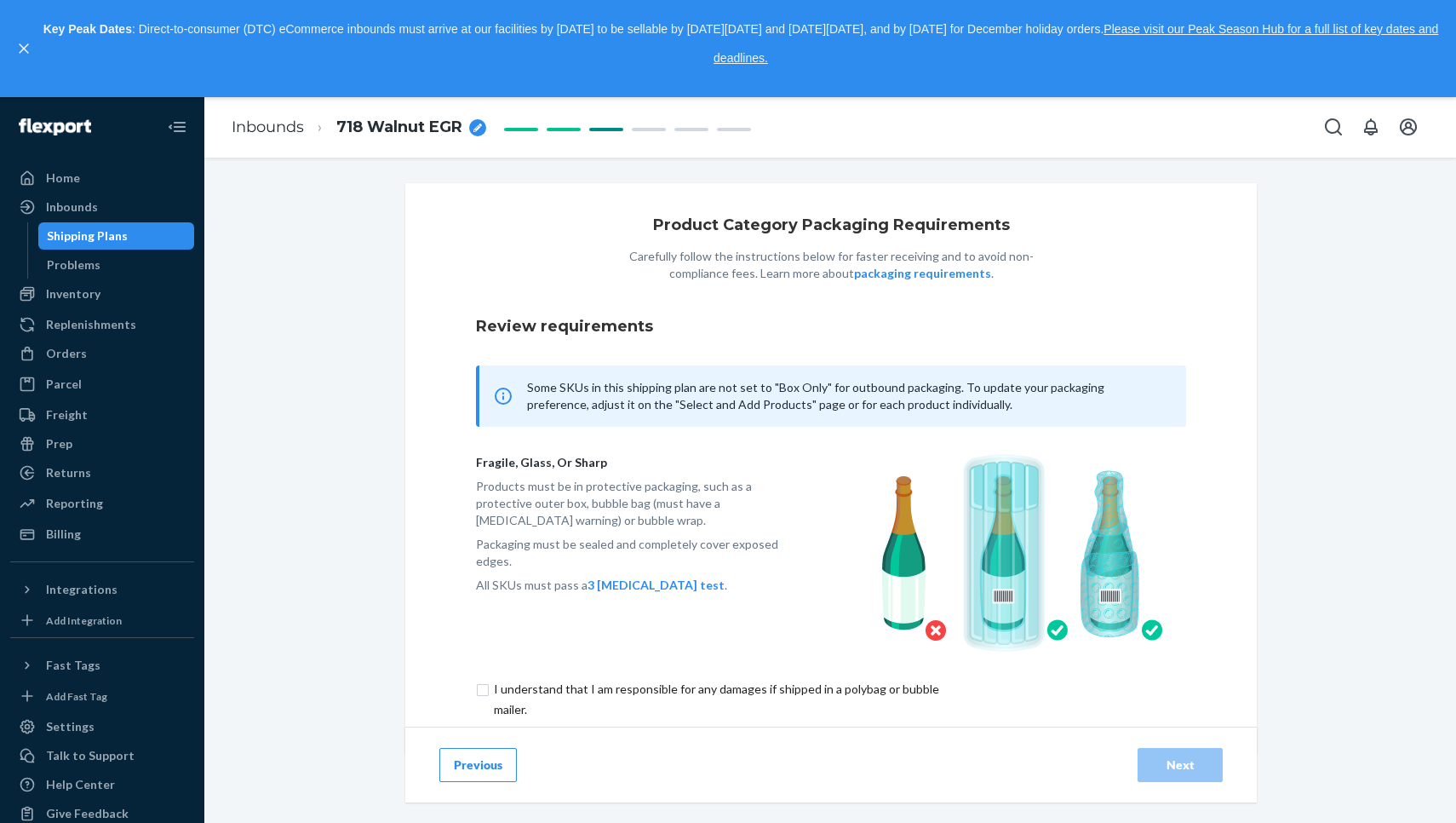
click at [481, 748] on button "Previous" at bounding box center [478, 765] width 78 height 34
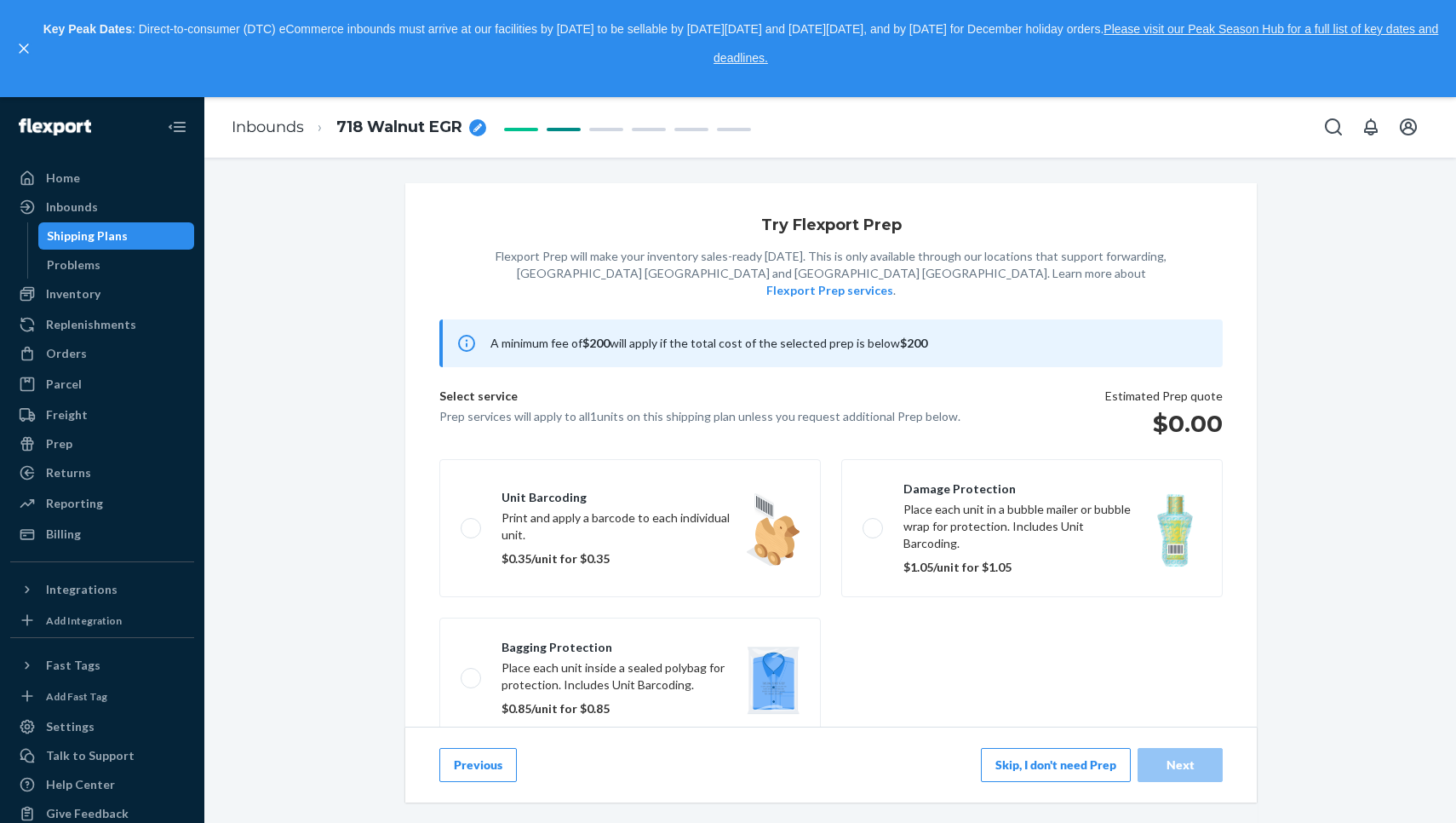
click at [479, 752] on button "Previous" at bounding box center [478, 765] width 78 height 34
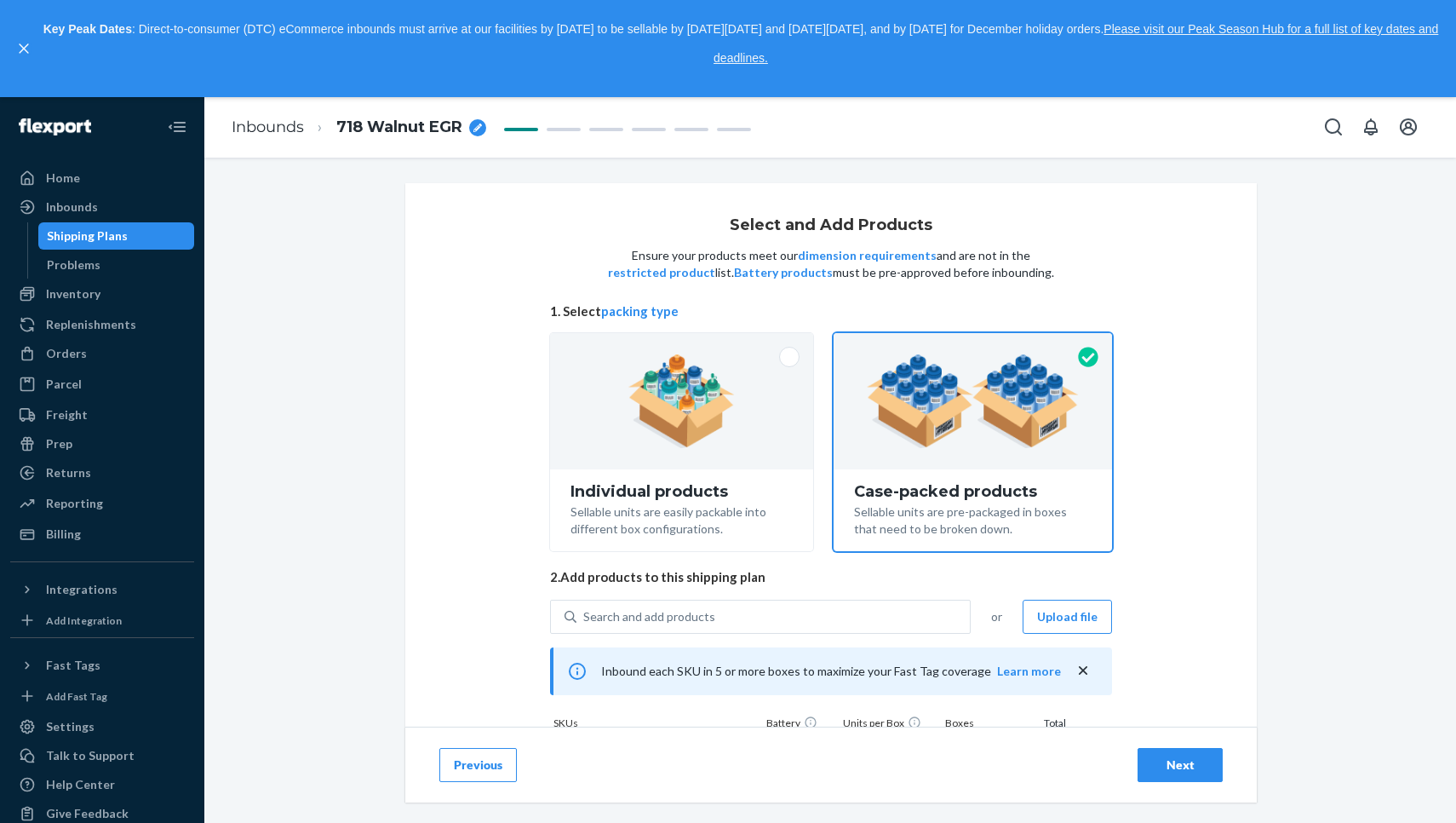
click at [474, 776] on button "Previous" at bounding box center [478, 765] width 78 height 34
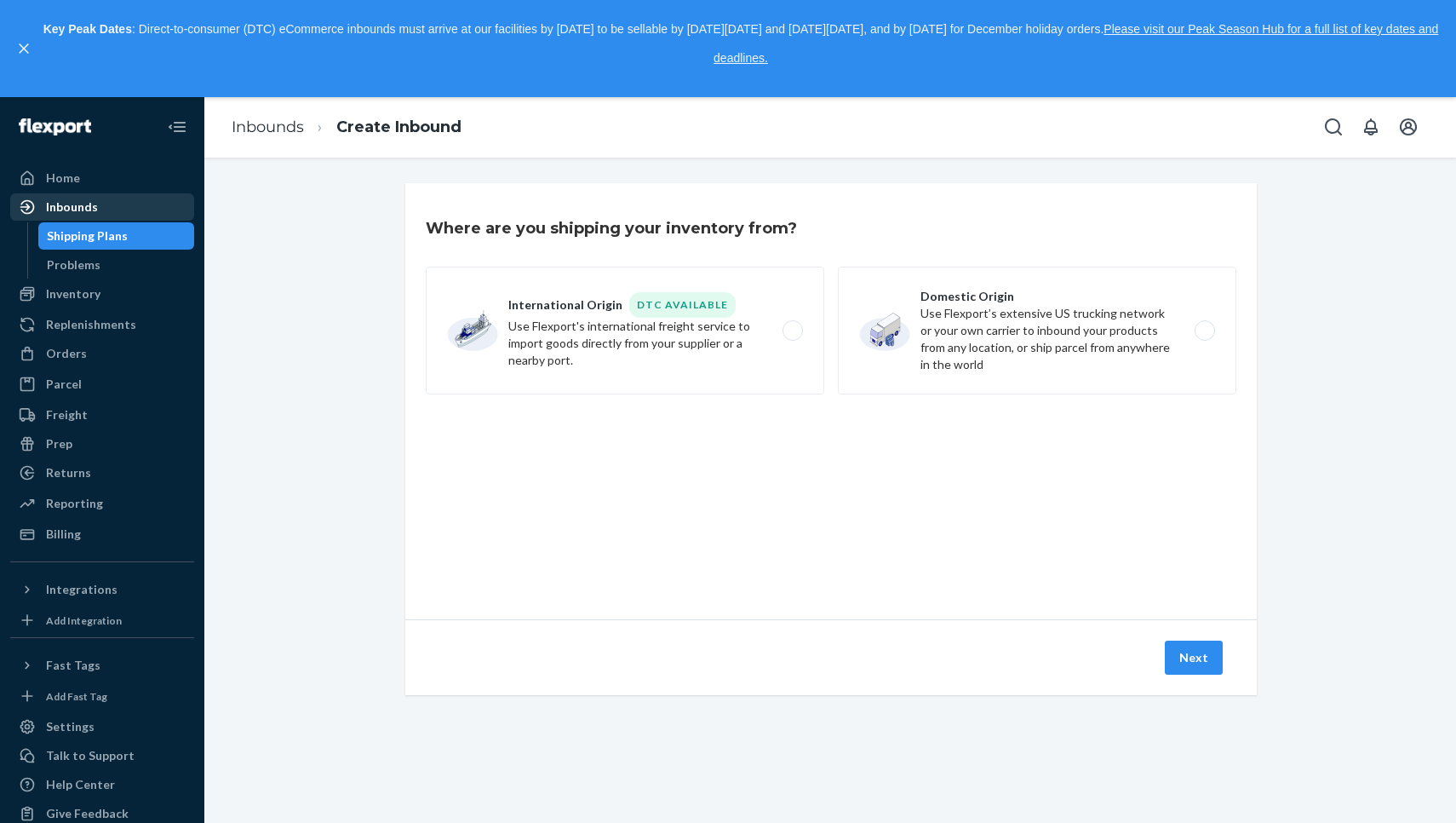
click at [110, 211] on div "Inbounds" at bounding box center [102, 207] width 180 height 24
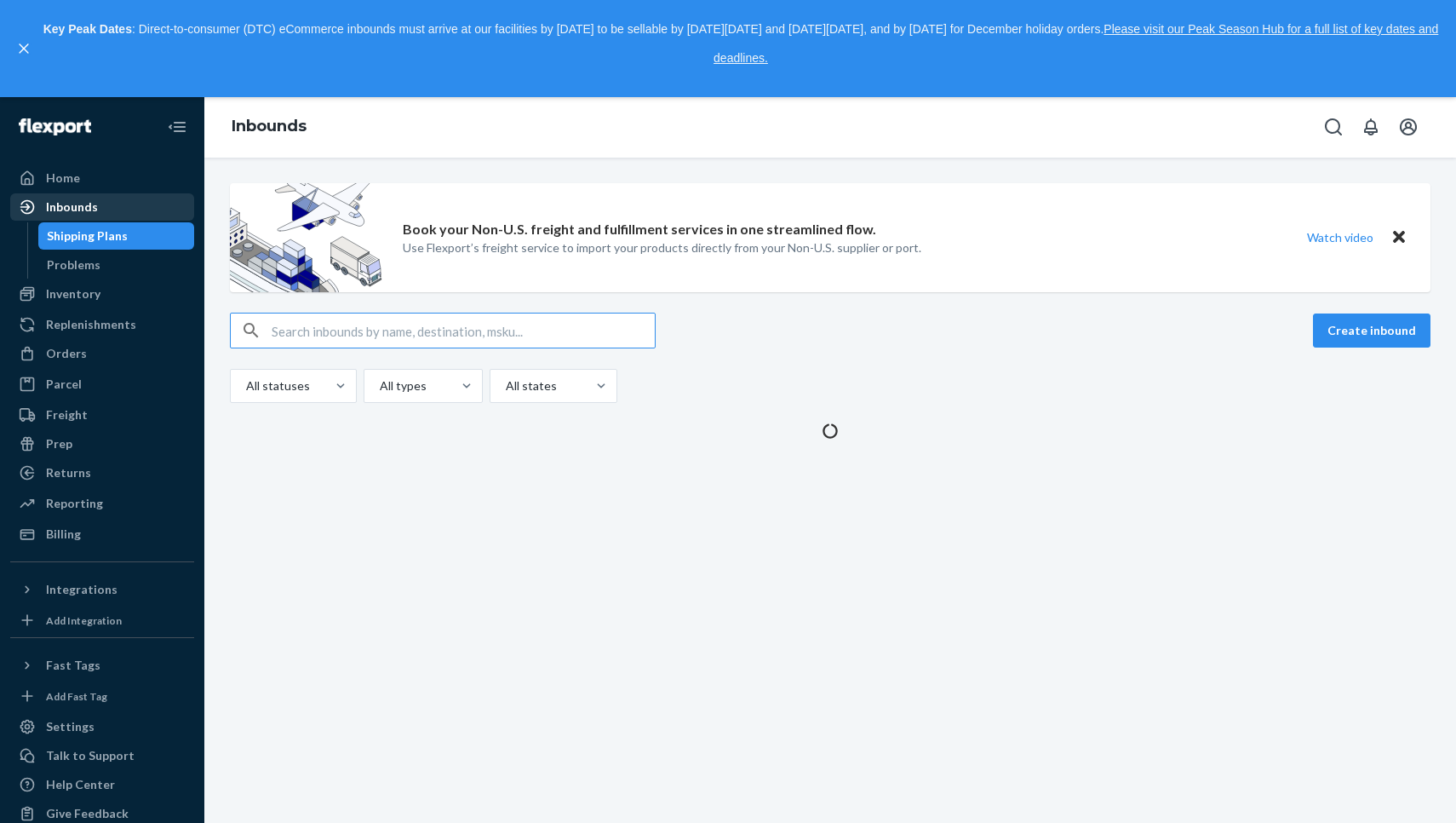
click at [110, 211] on div "Inbounds" at bounding box center [102, 207] width 180 height 24
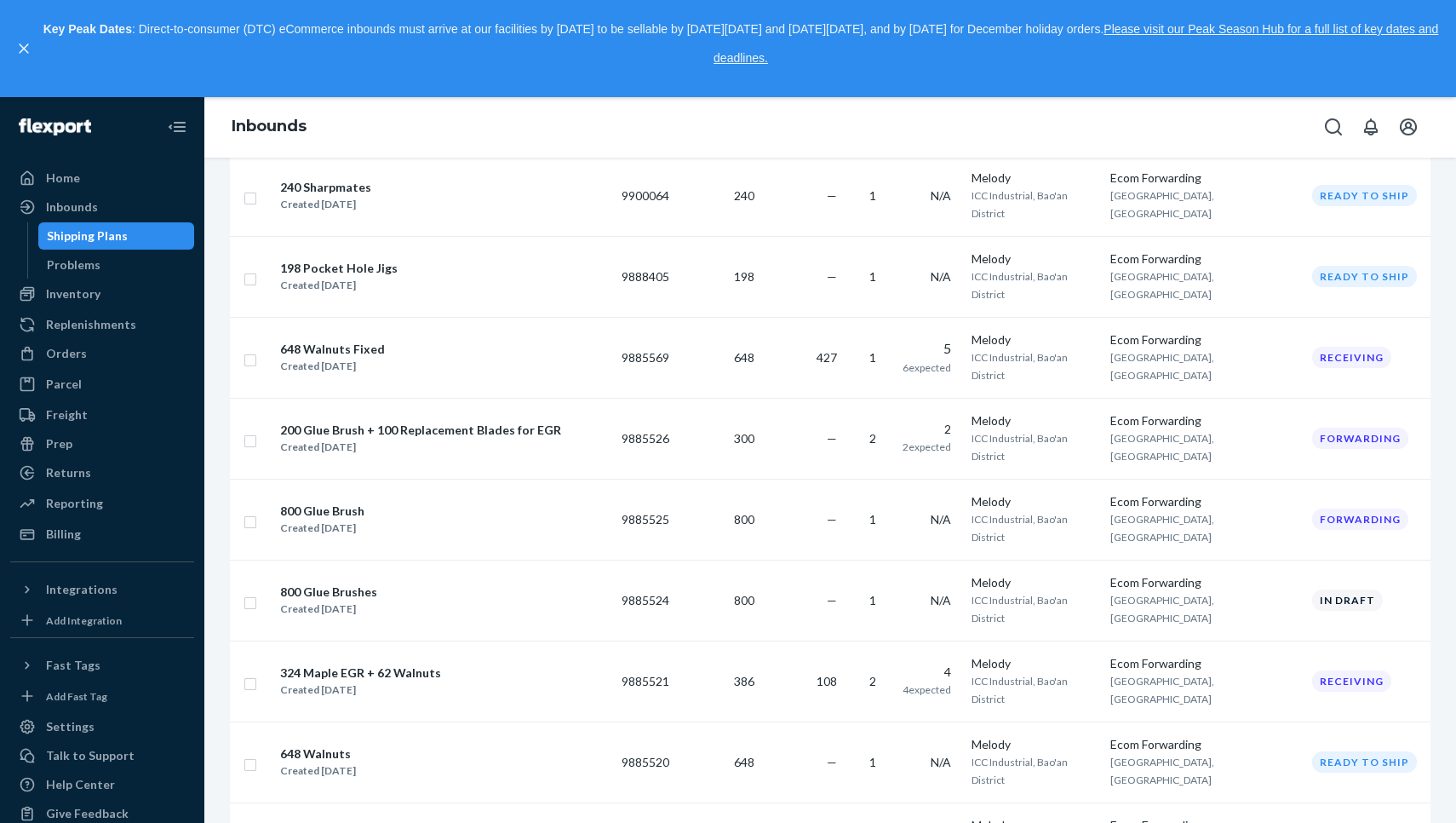
scroll to position [472, 0]
checkbox input "true"
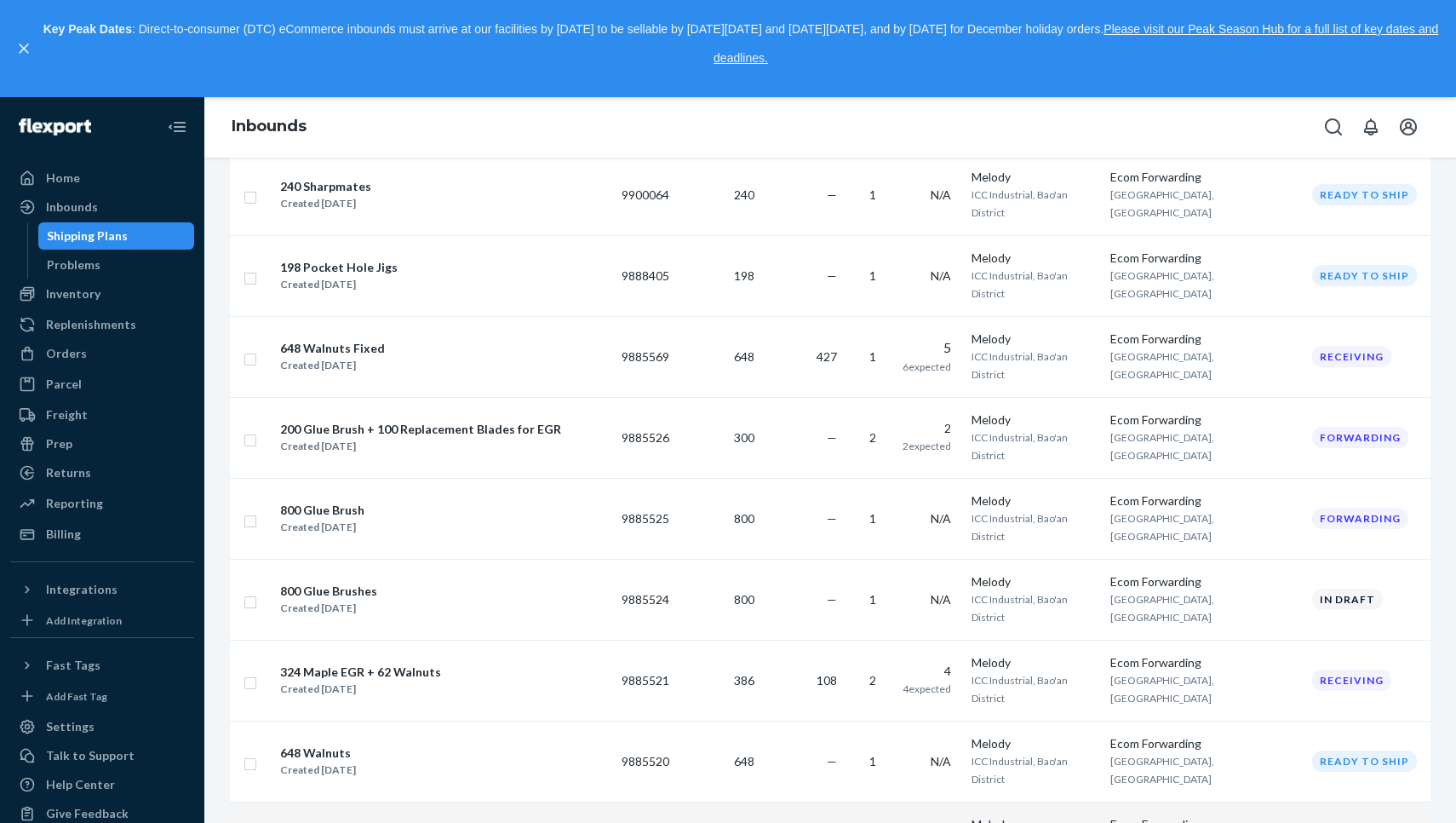
checkbox input "true"
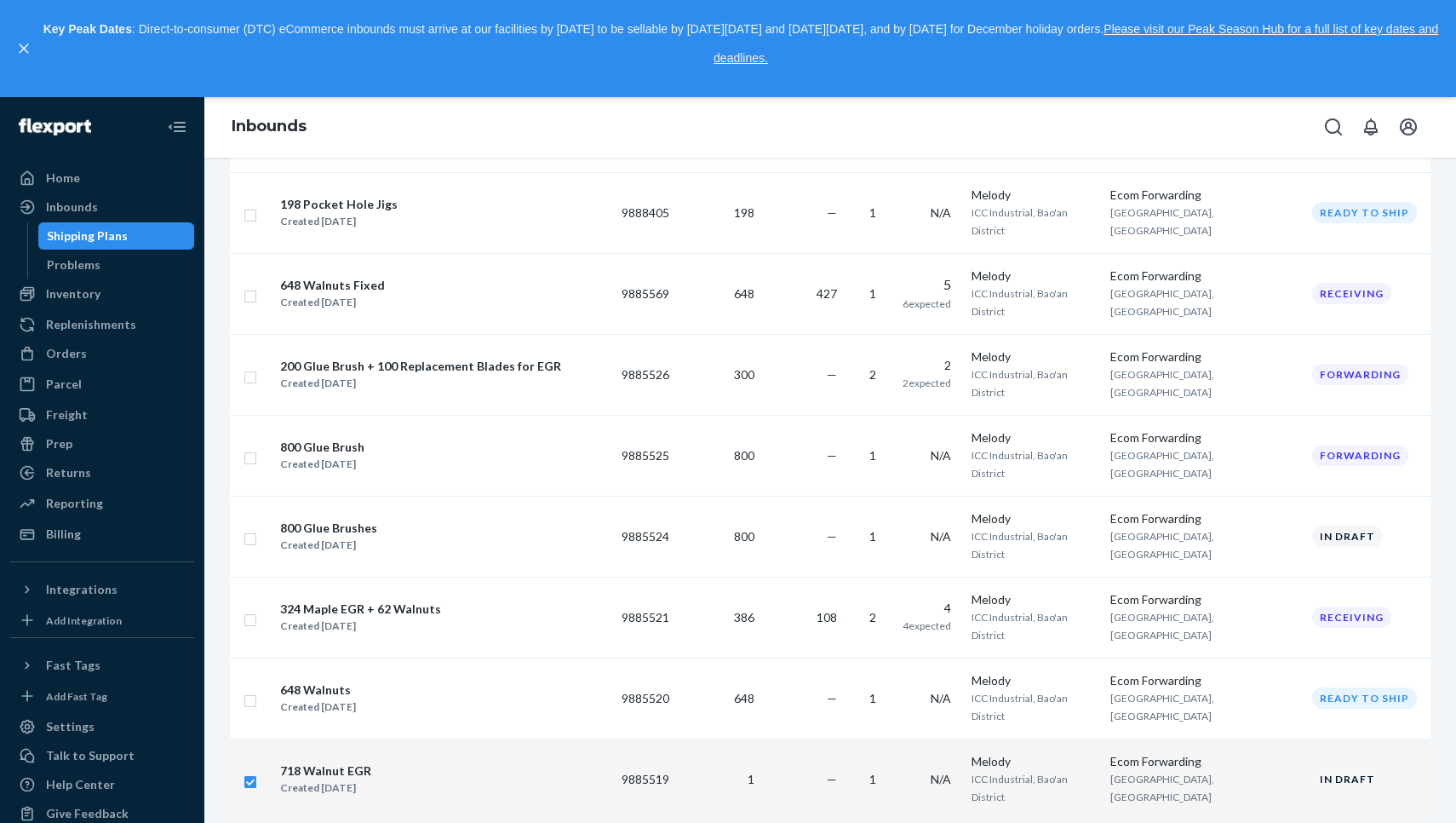
scroll to position [531, 0]
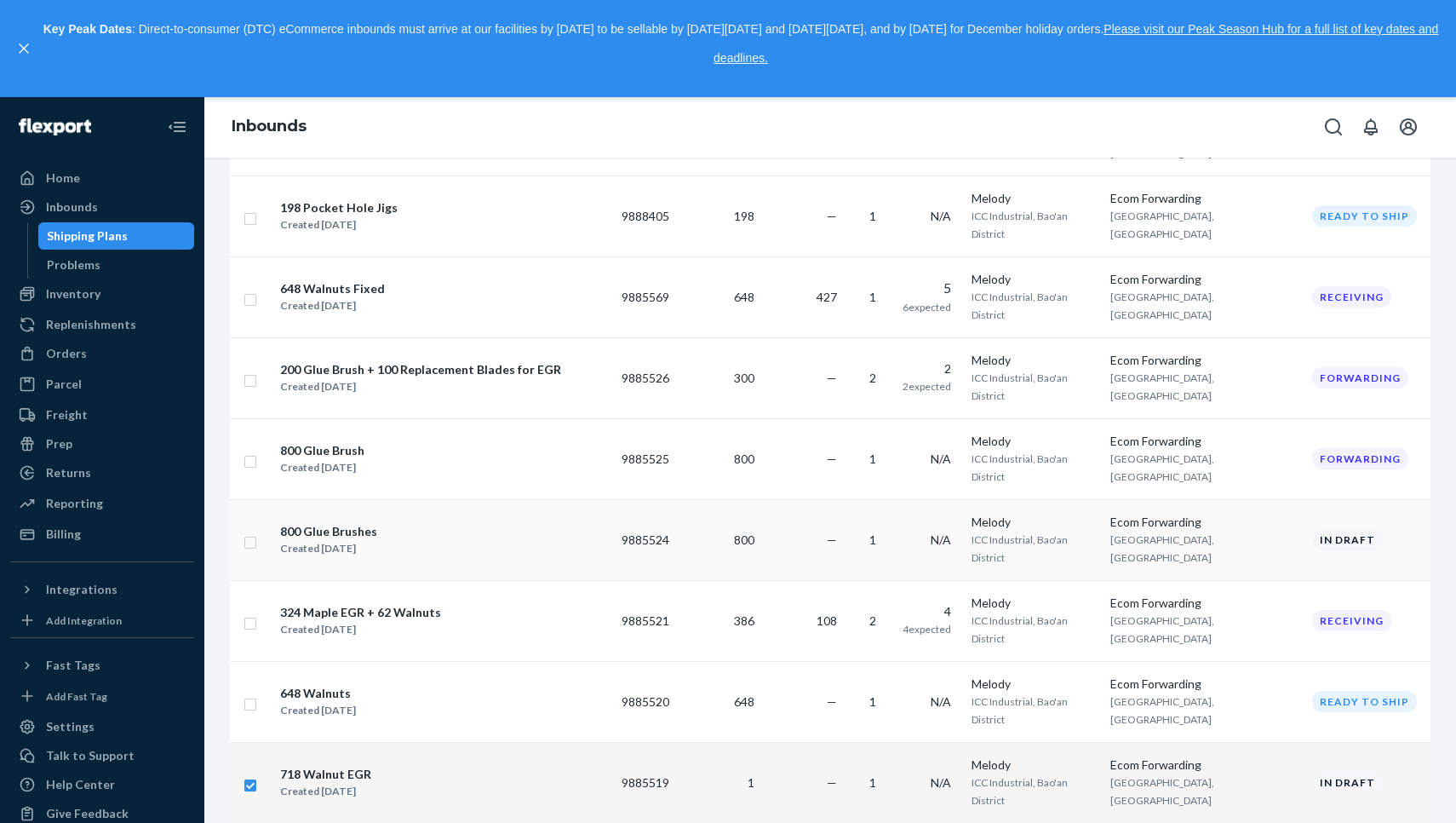
click at [249, 531] on input "checkbox" at bounding box center [251, 540] width 14 height 18
checkbox input "true"
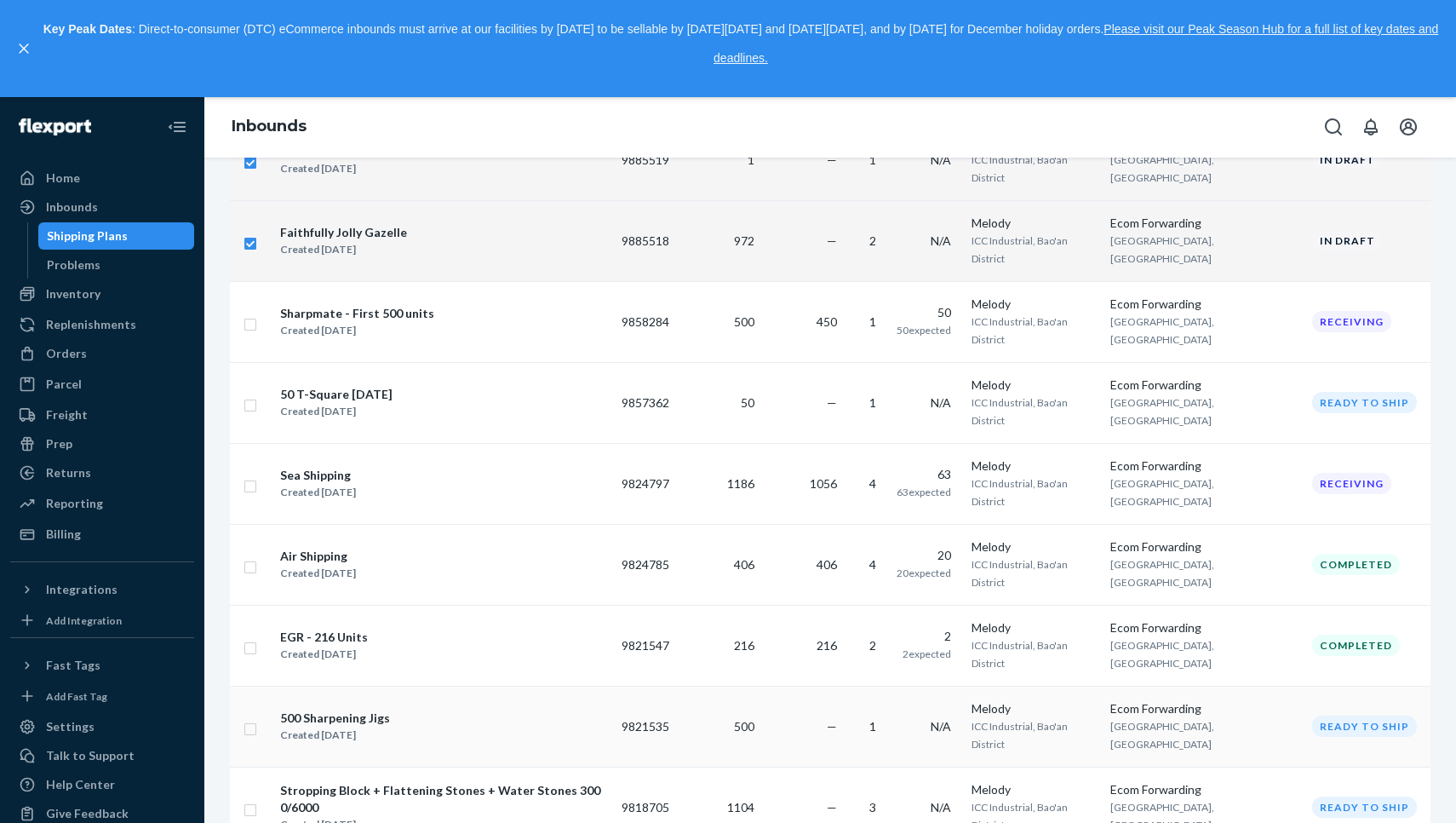
scroll to position [1213, 0]
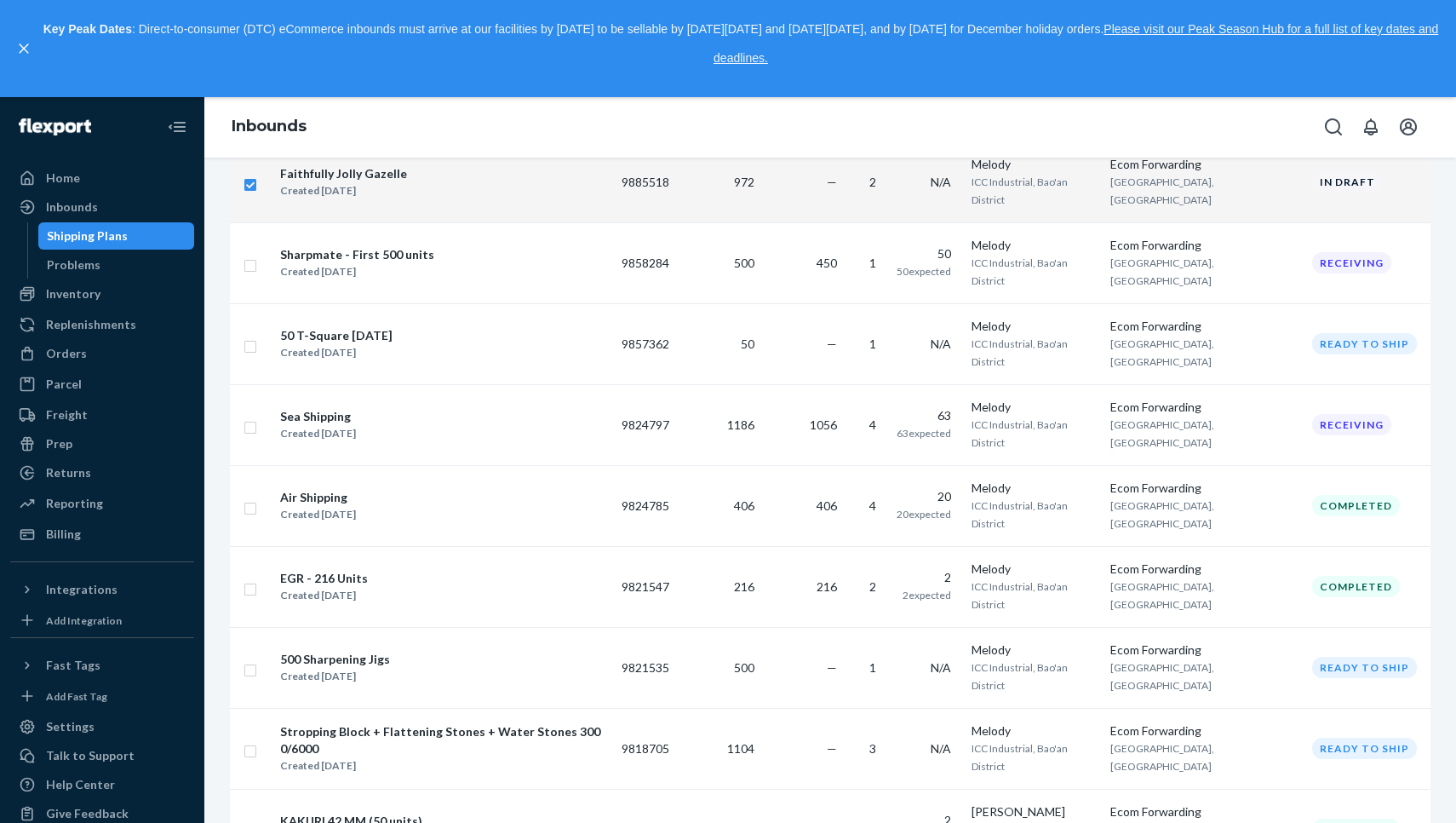
checkbox input "true"
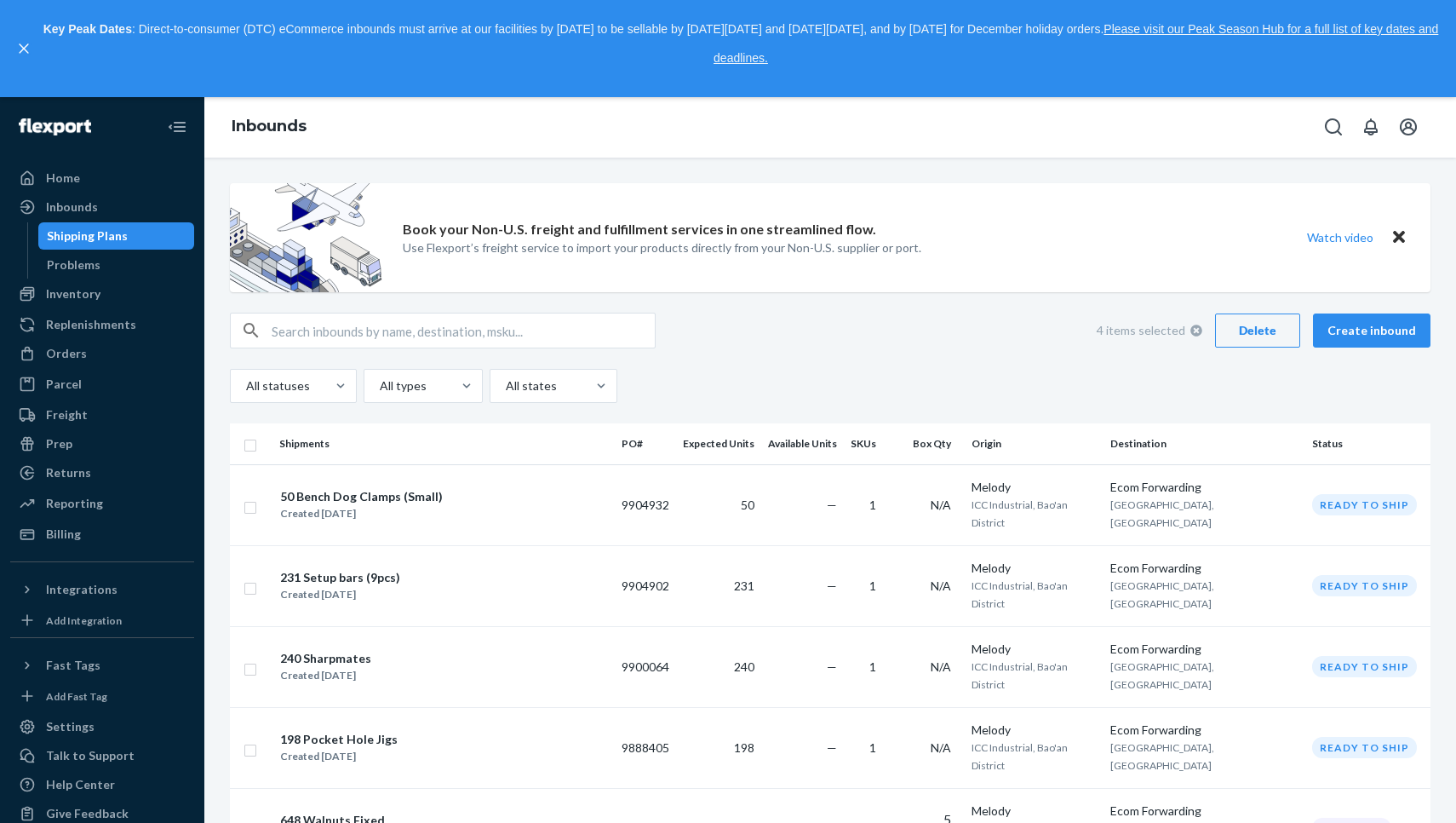
scroll to position [0, 0]
click at [1246, 331] on div "Delete" at bounding box center [1257, 330] width 56 height 17
checkbox input "false"
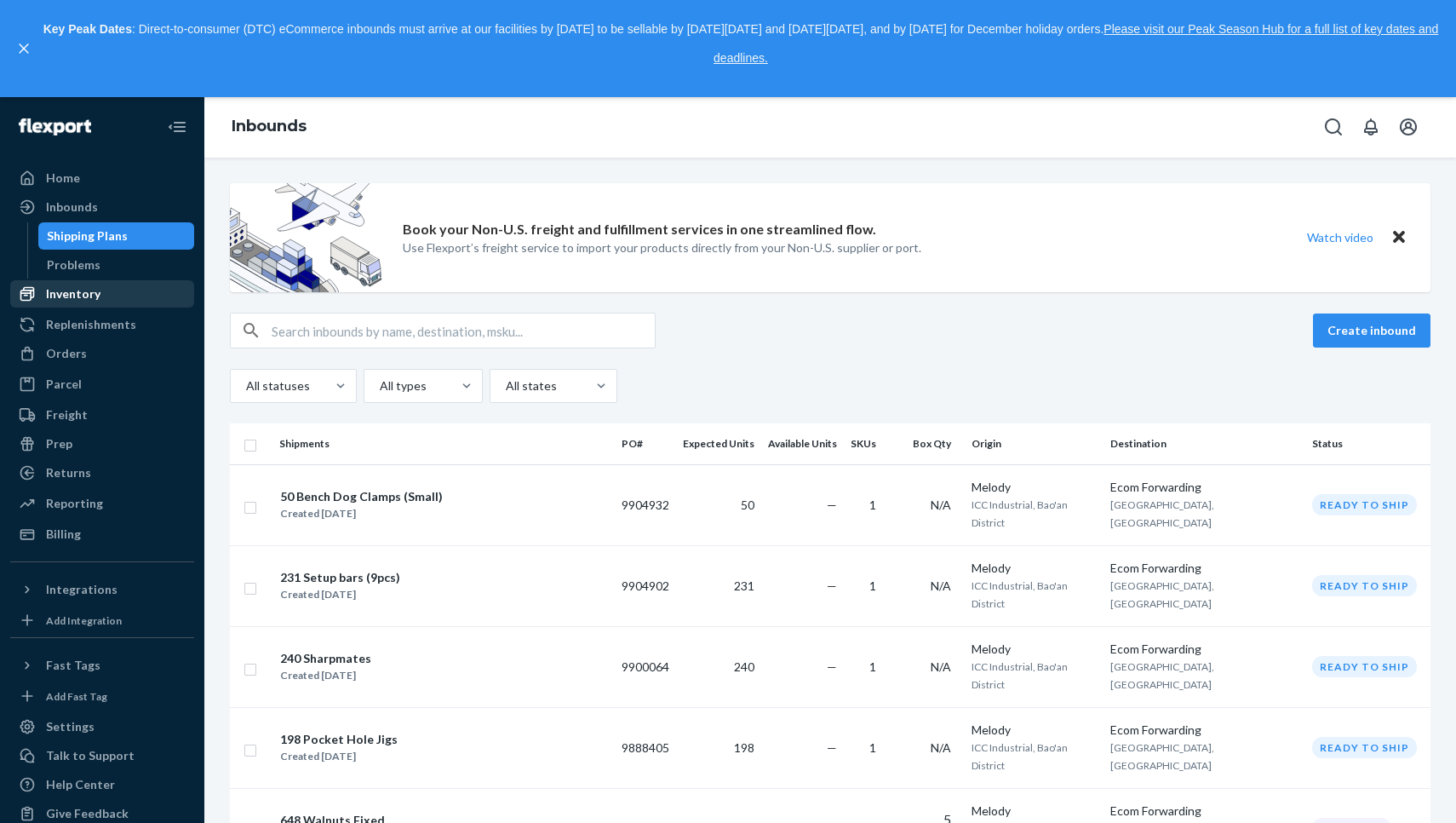
click at [126, 291] on div "Inventory" at bounding box center [102, 294] width 180 height 24
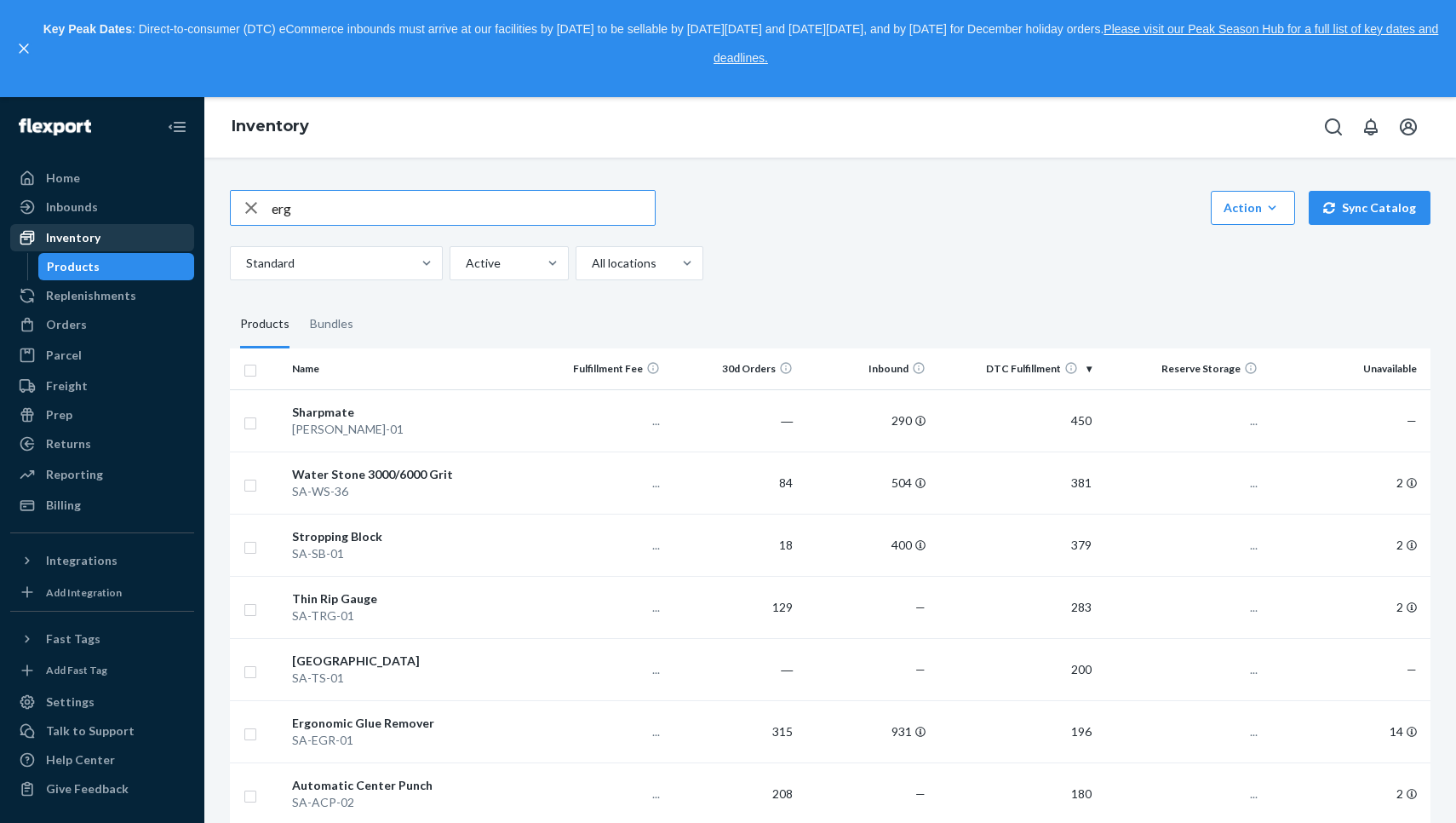
type input "erg"
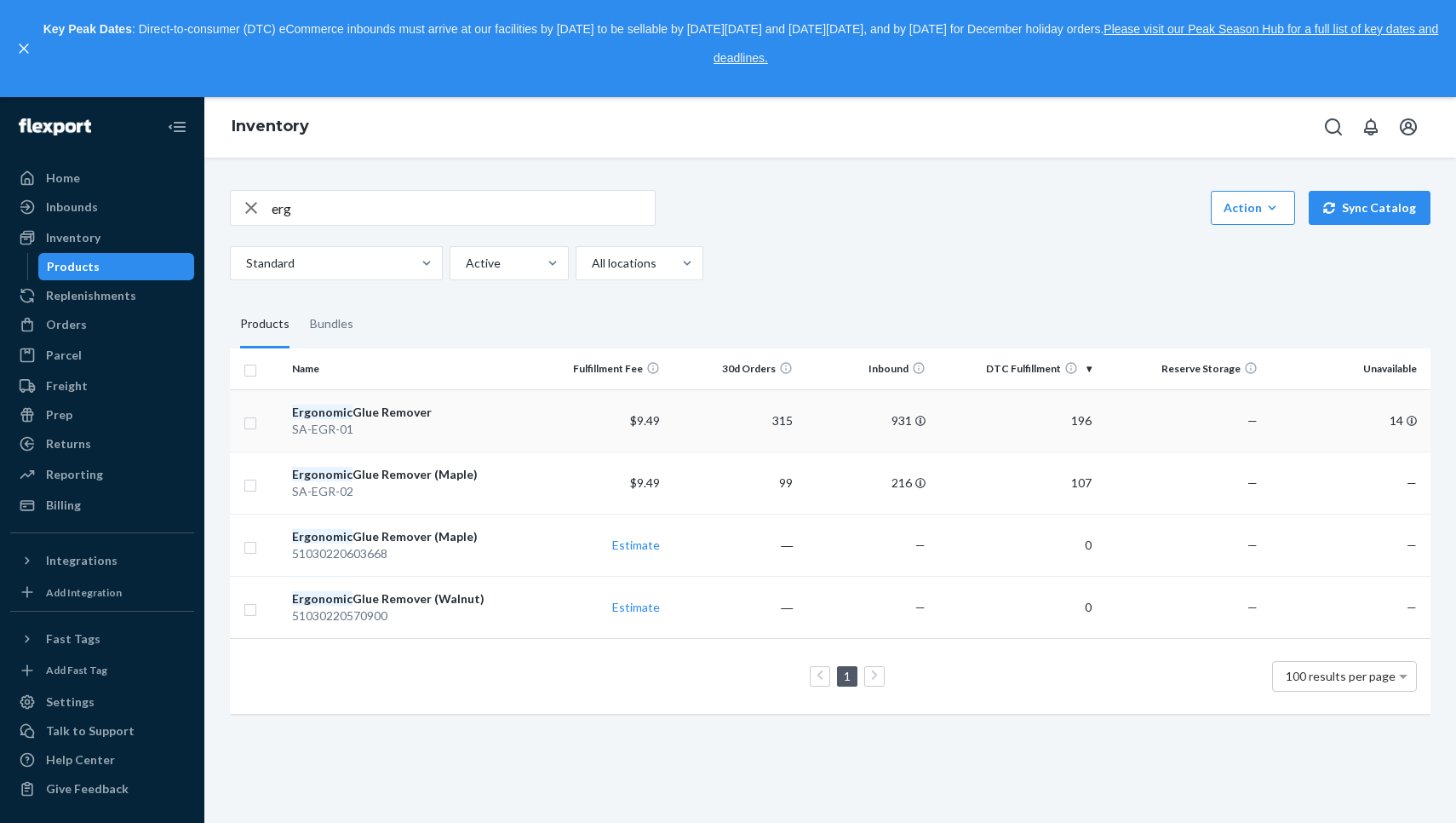
click at [550, 412] on td "$9.49" at bounding box center [600, 420] width 132 height 62
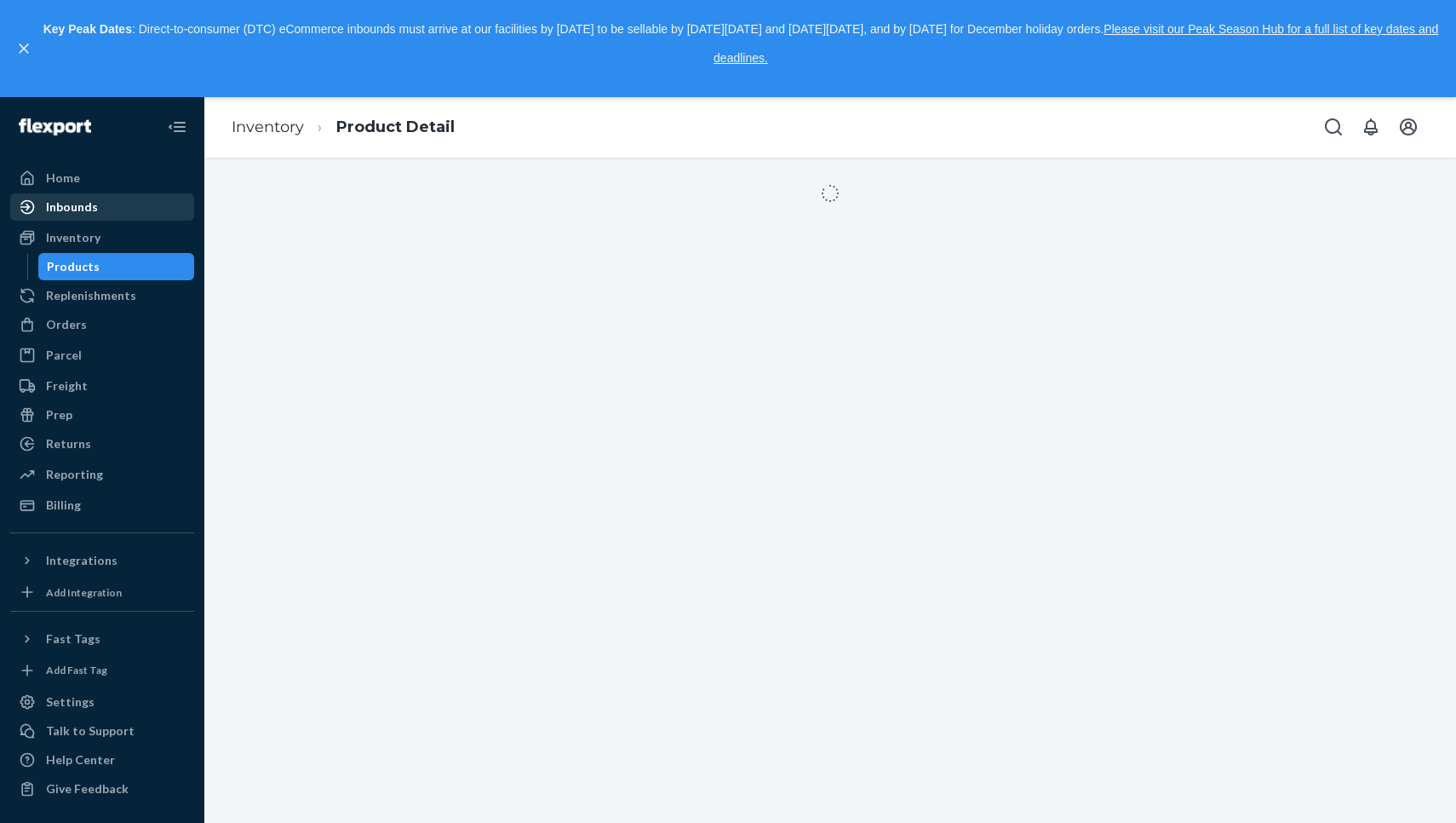
click at [144, 216] on div "Inbounds" at bounding box center [102, 207] width 180 height 24
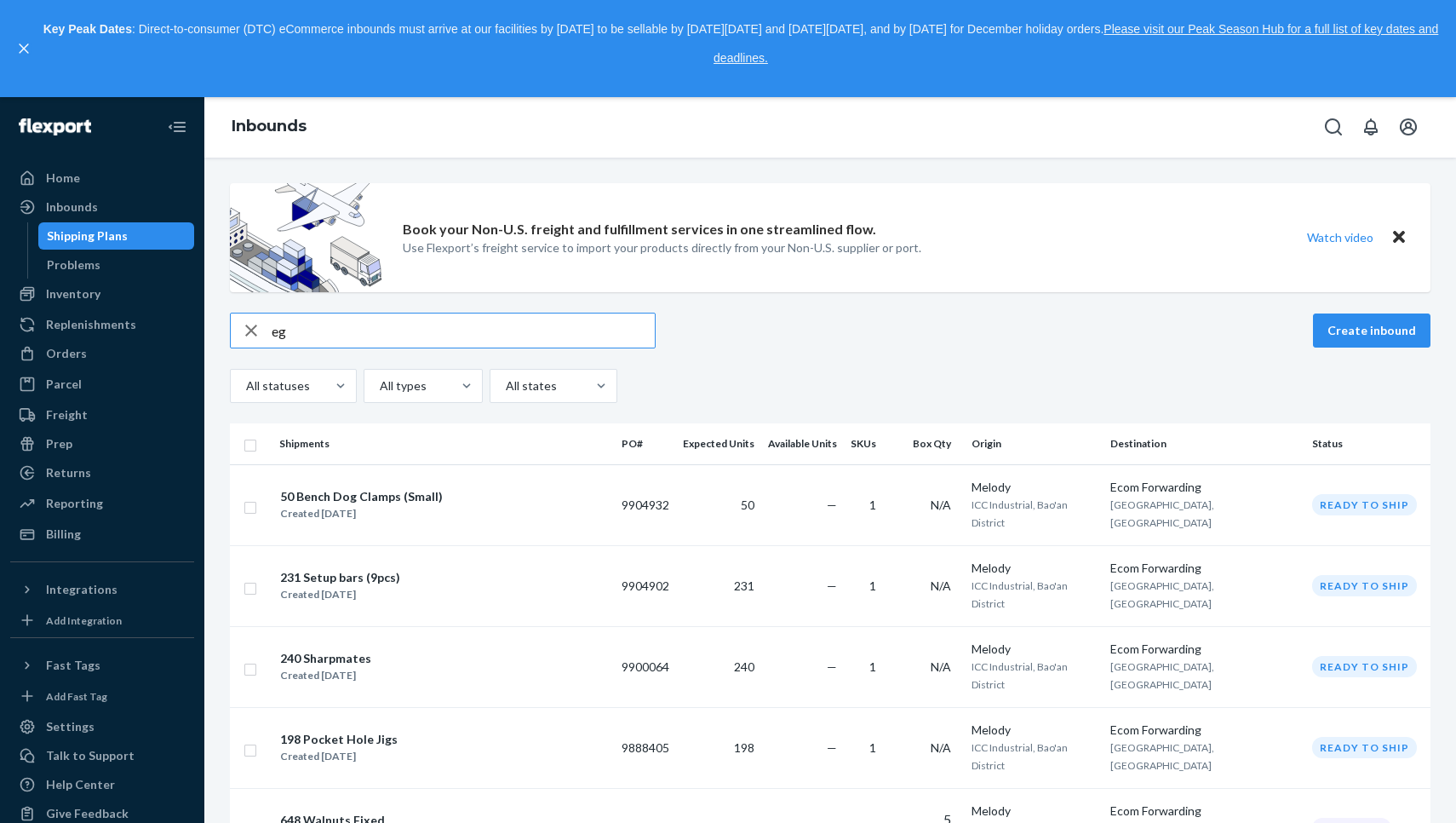
type input "e"
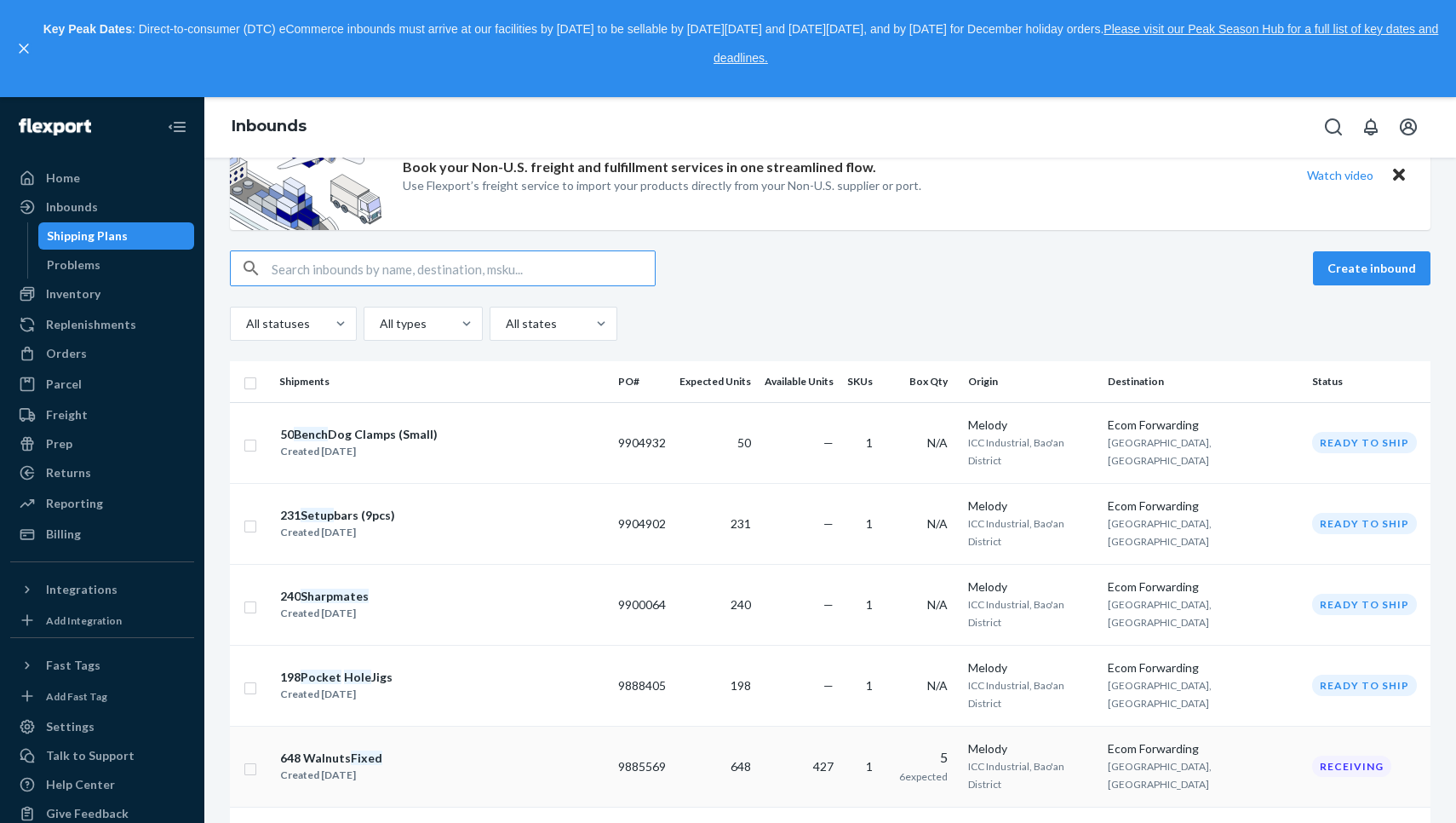
scroll to position [159, 0]
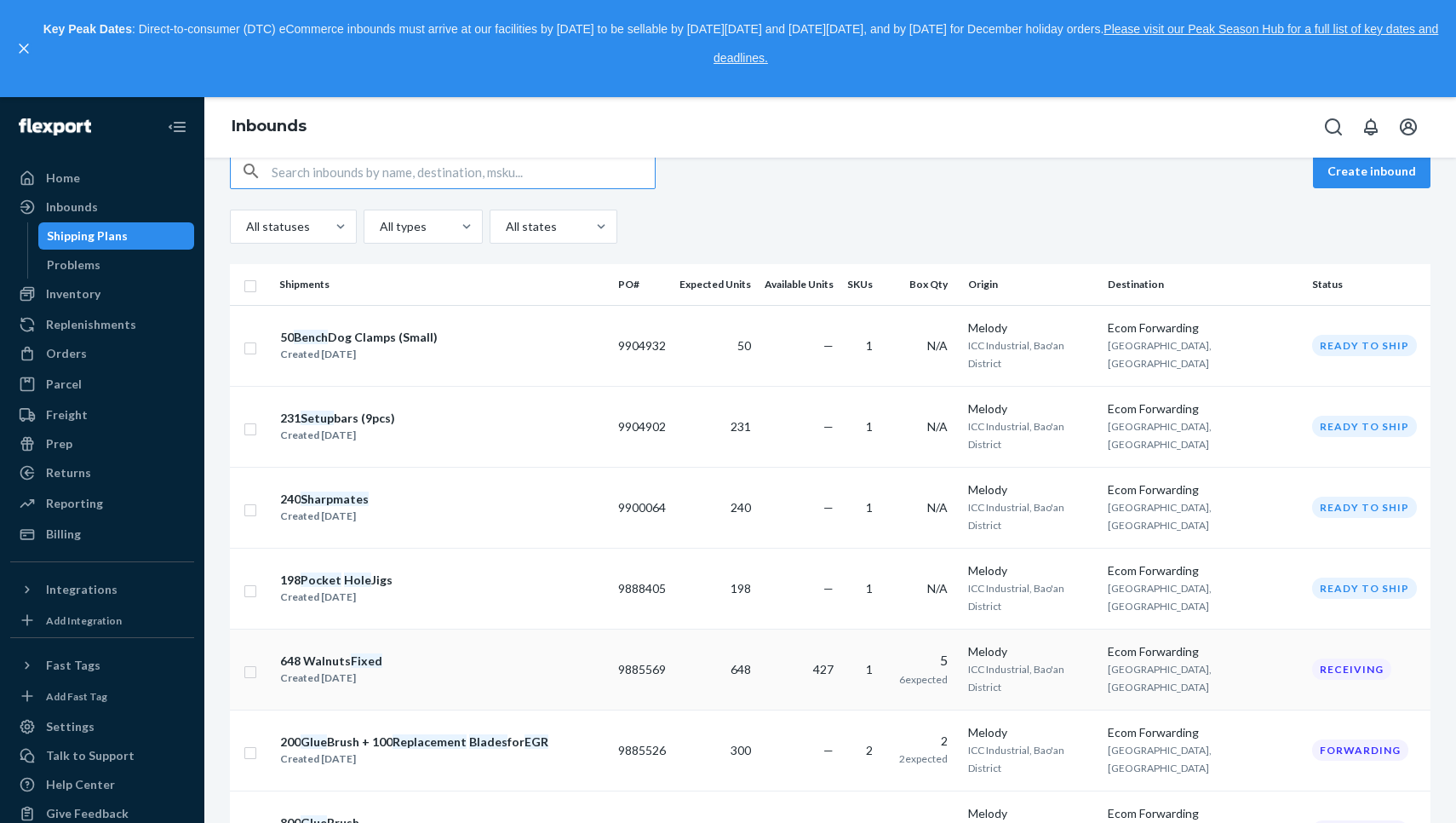
click at [408, 652] on div "648 Walnuts Fixed Created [DATE]" at bounding box center [441, 670] width 326 height 36
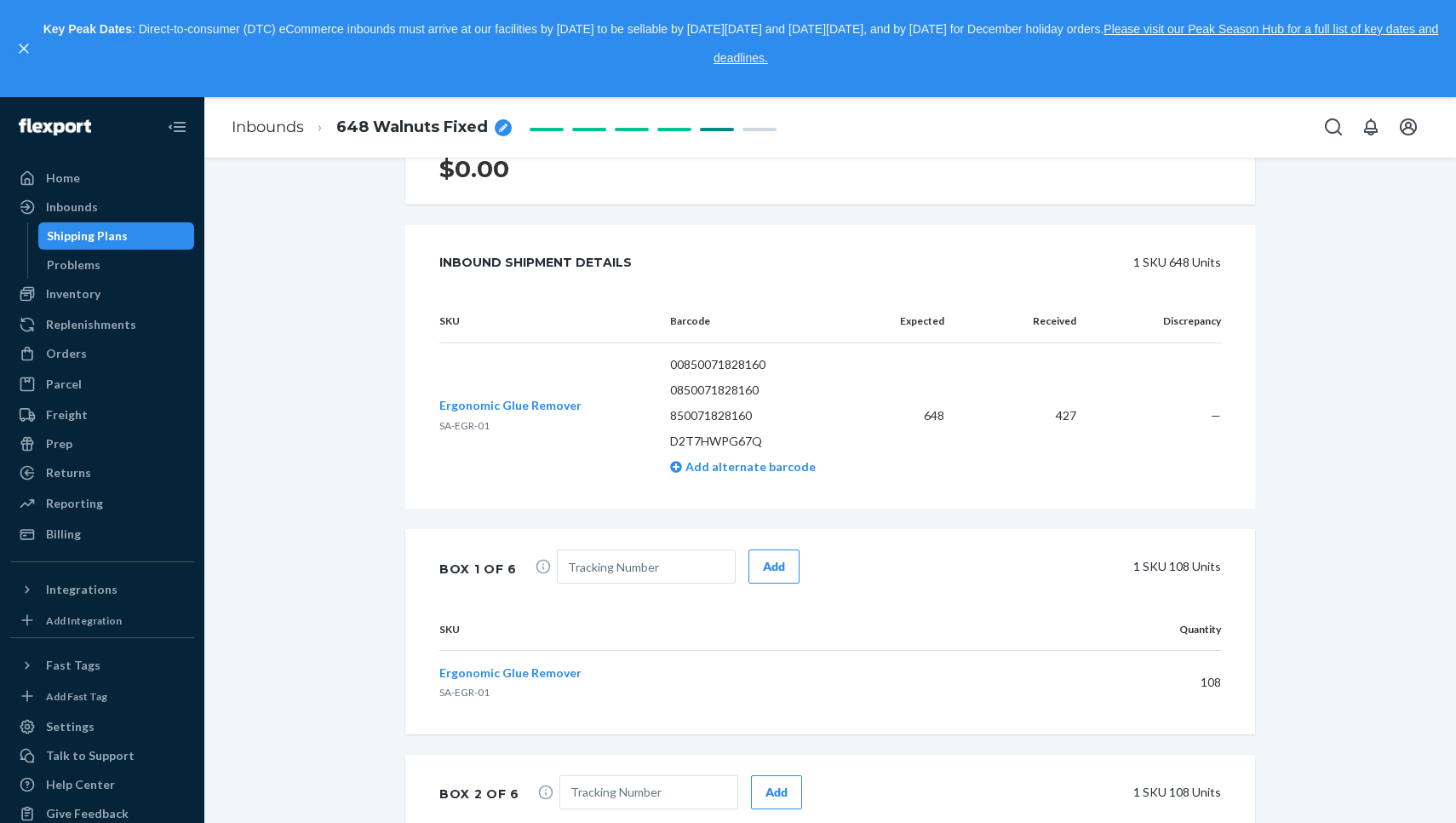
scroll to position [403, 0]
click at [108, 218] on div "Inbounds" at bounding box center [102, 207] width 180 height 24
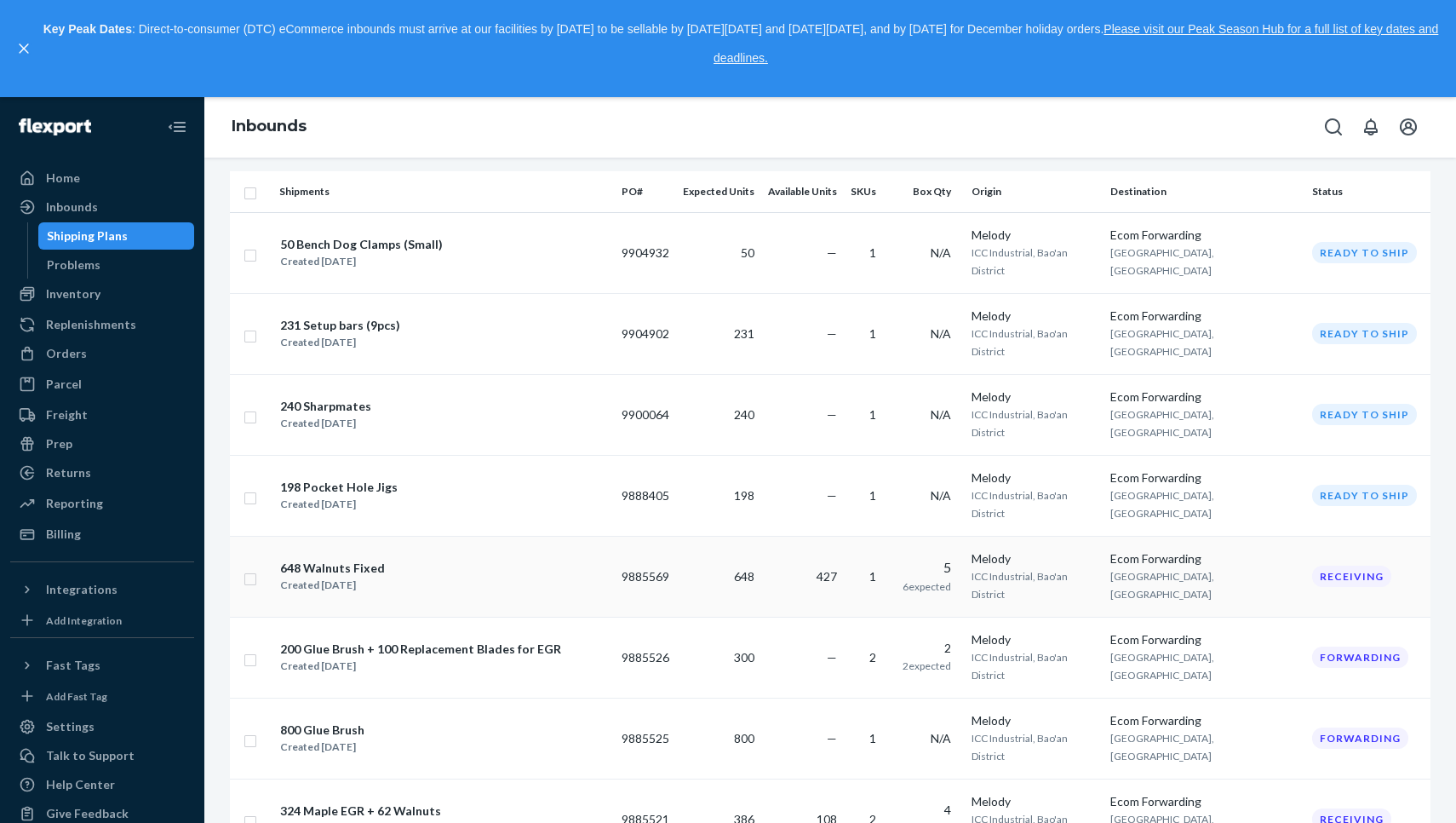
scroll to position [255, 0]
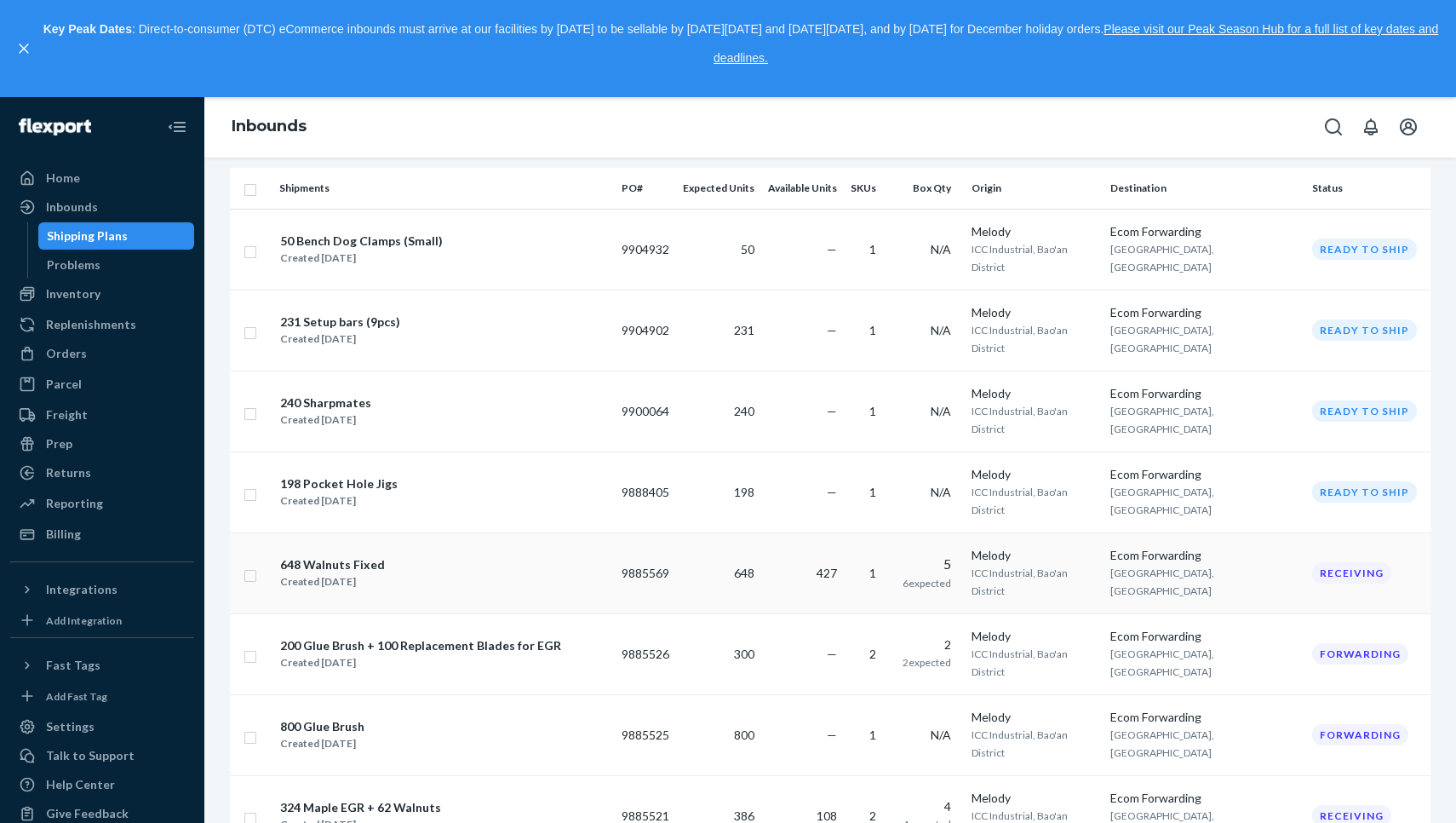
click at [92, 302] on div "Inventory" at bounding box center [73, 293] width 55 height 17
click at [92, 371] on div "Parcel Parcel orders Integrations" at bounding box center [102, 385] width 184 height 29
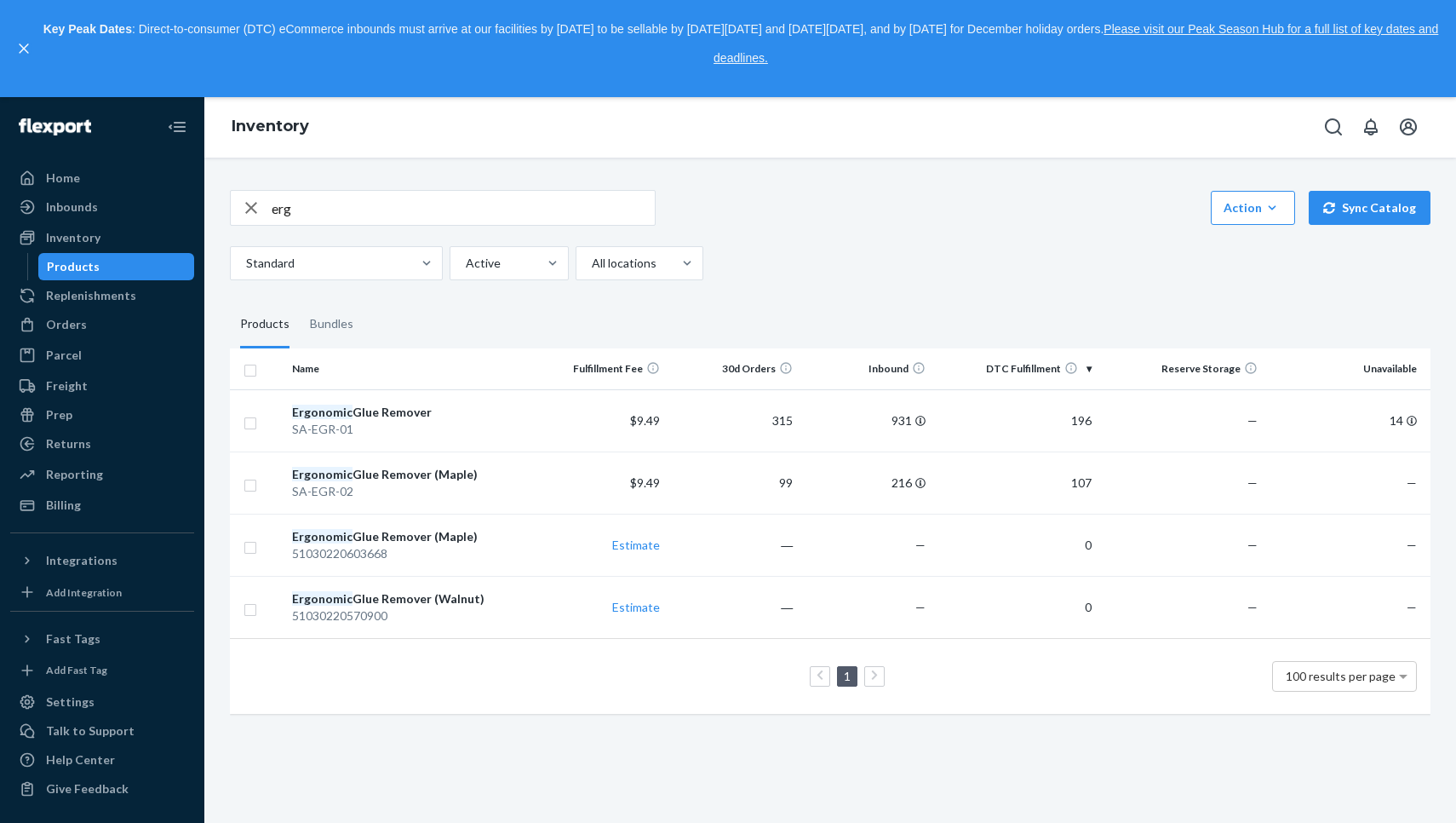
click at [401, 190] on input "erg" at bounding box center [463, 207] width 383 height 34
type input "chisel"
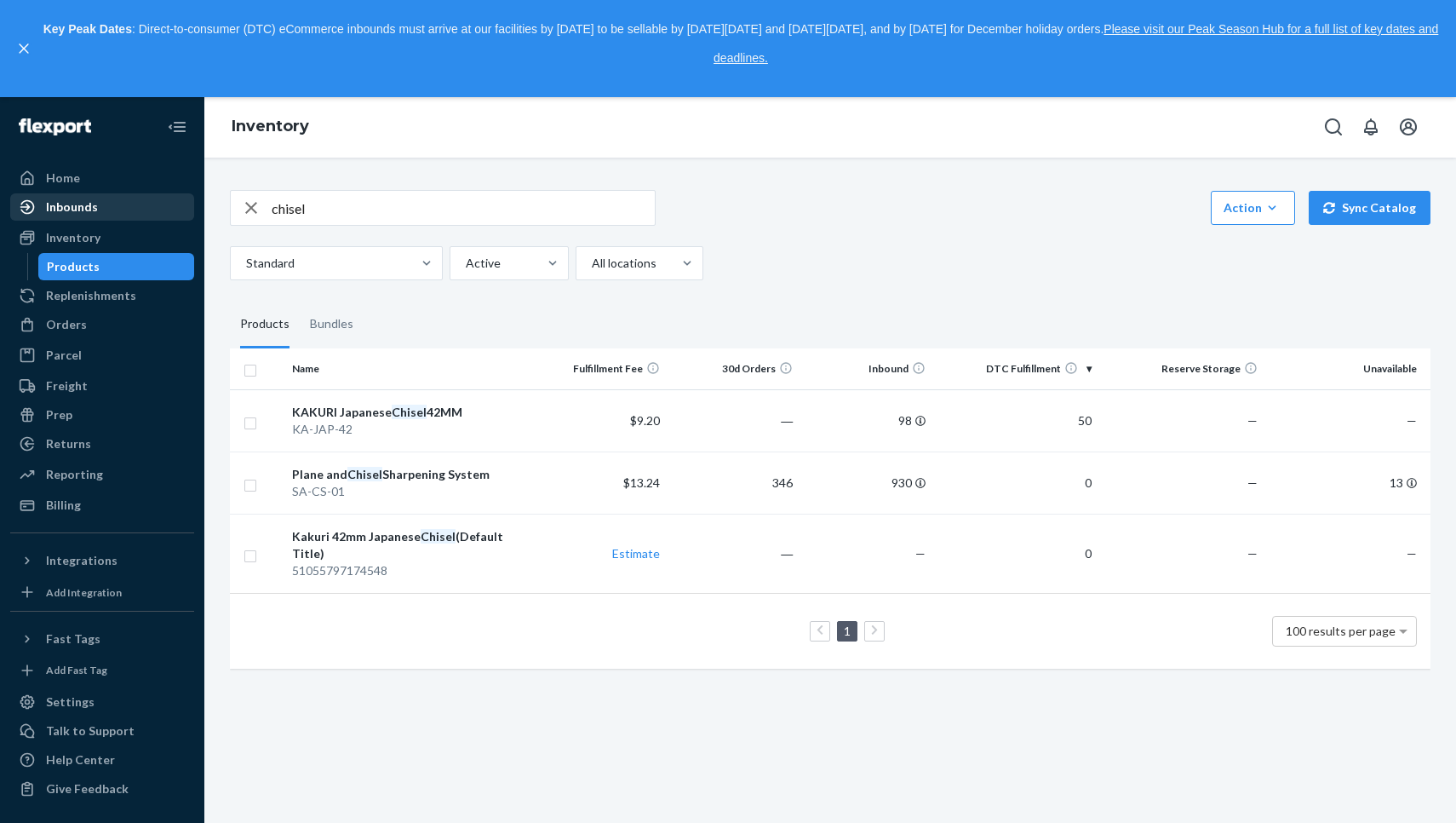
click at [113, 206] on div "Inbounds" at bounding box center [102, 207] width 180 height 24
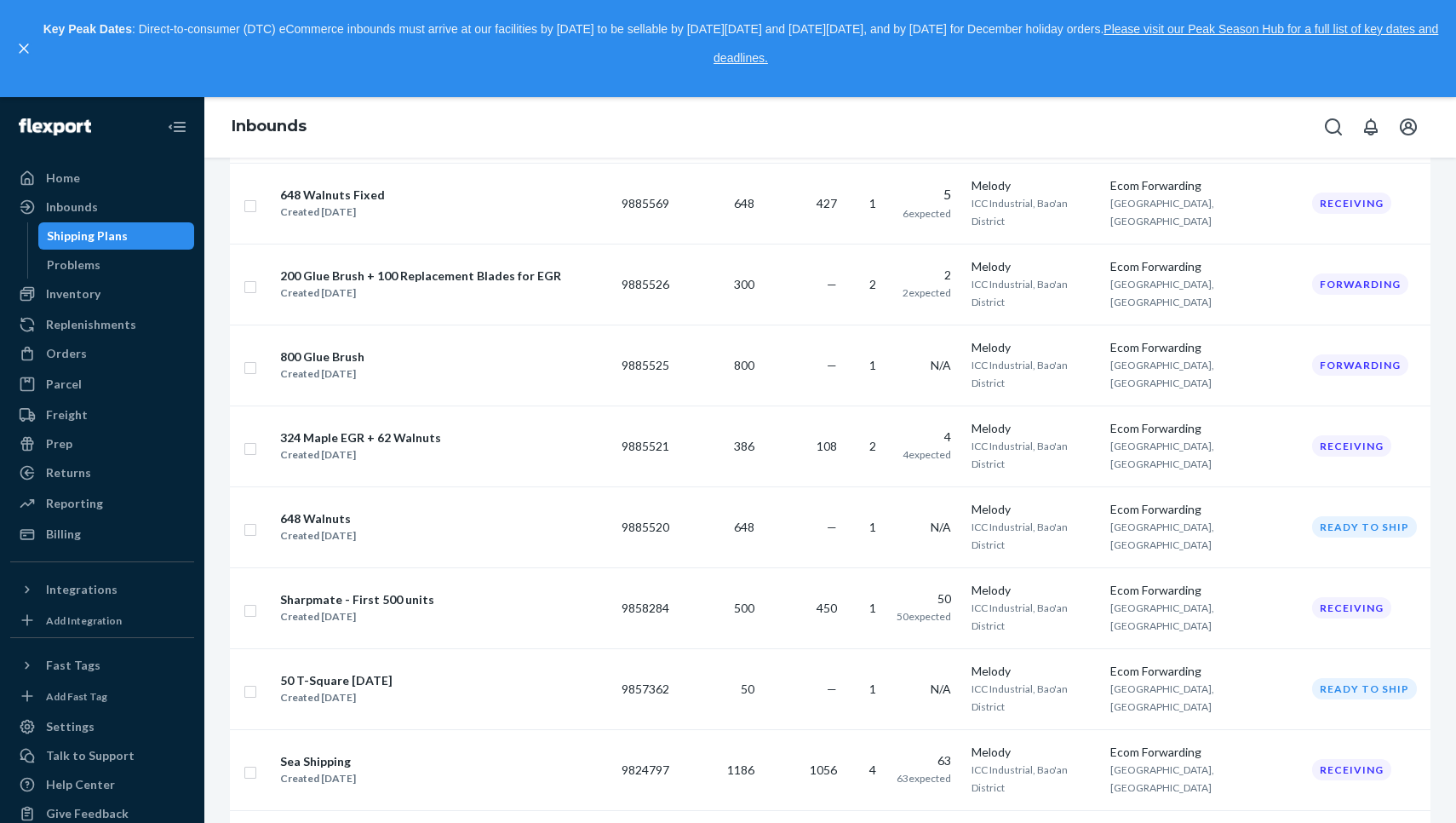
scroll to position [626, 0]
click at [427, 751] on div "Sea Shipping Created [DATE]" at bounding box center [443, 769] width 329 height 36
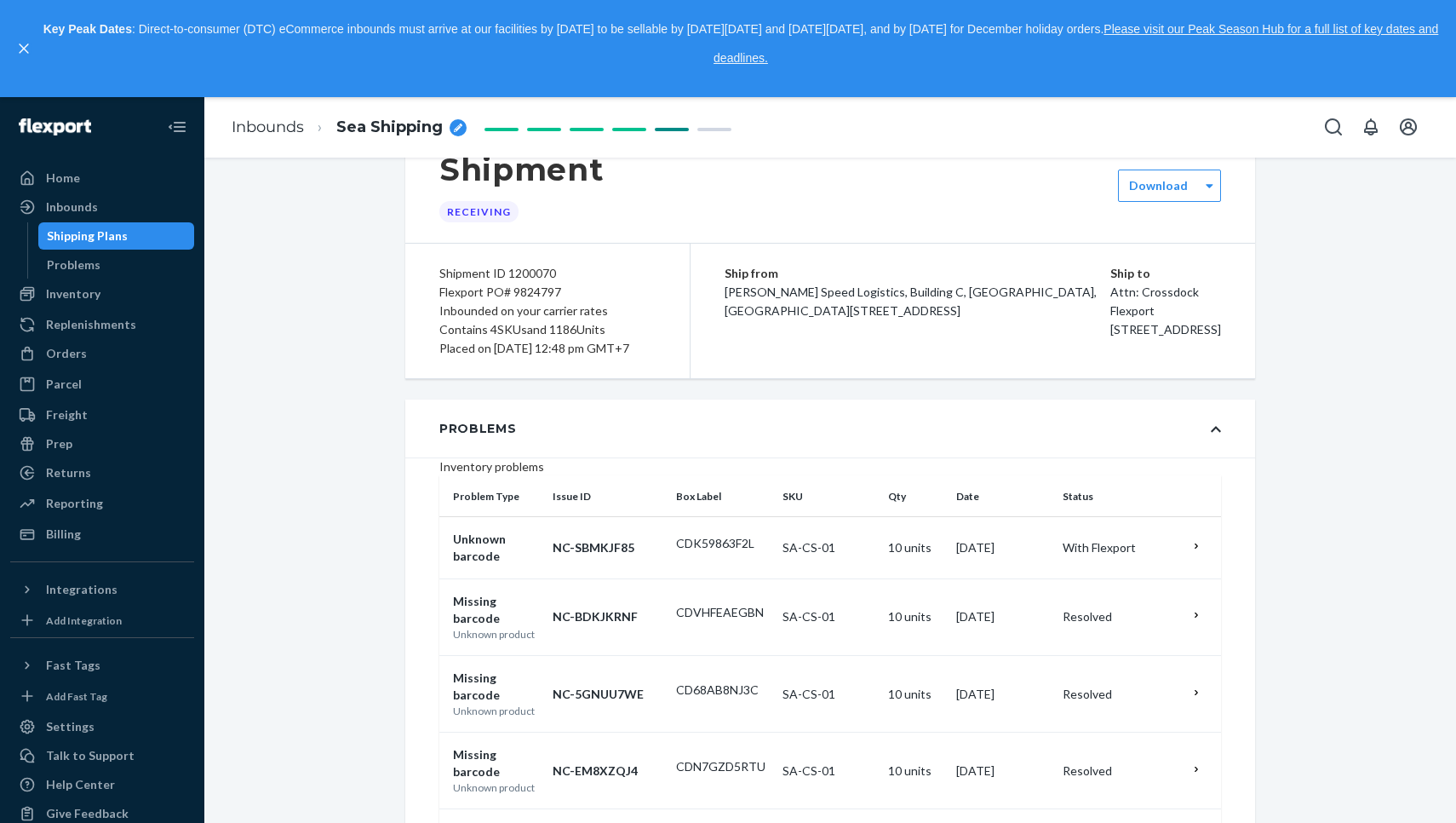
scroll to position [28, 0]
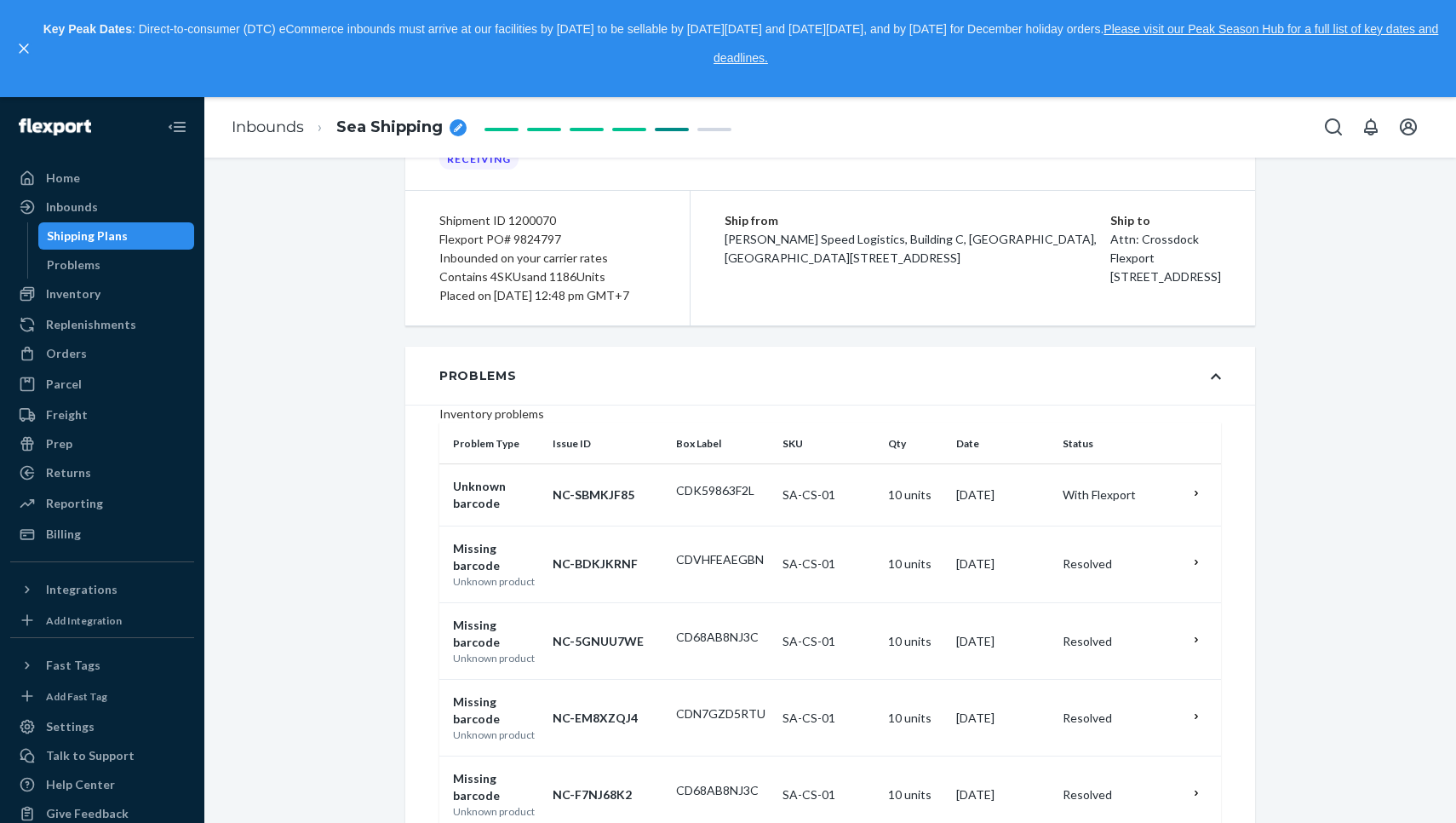
scroll to position [0, 0]
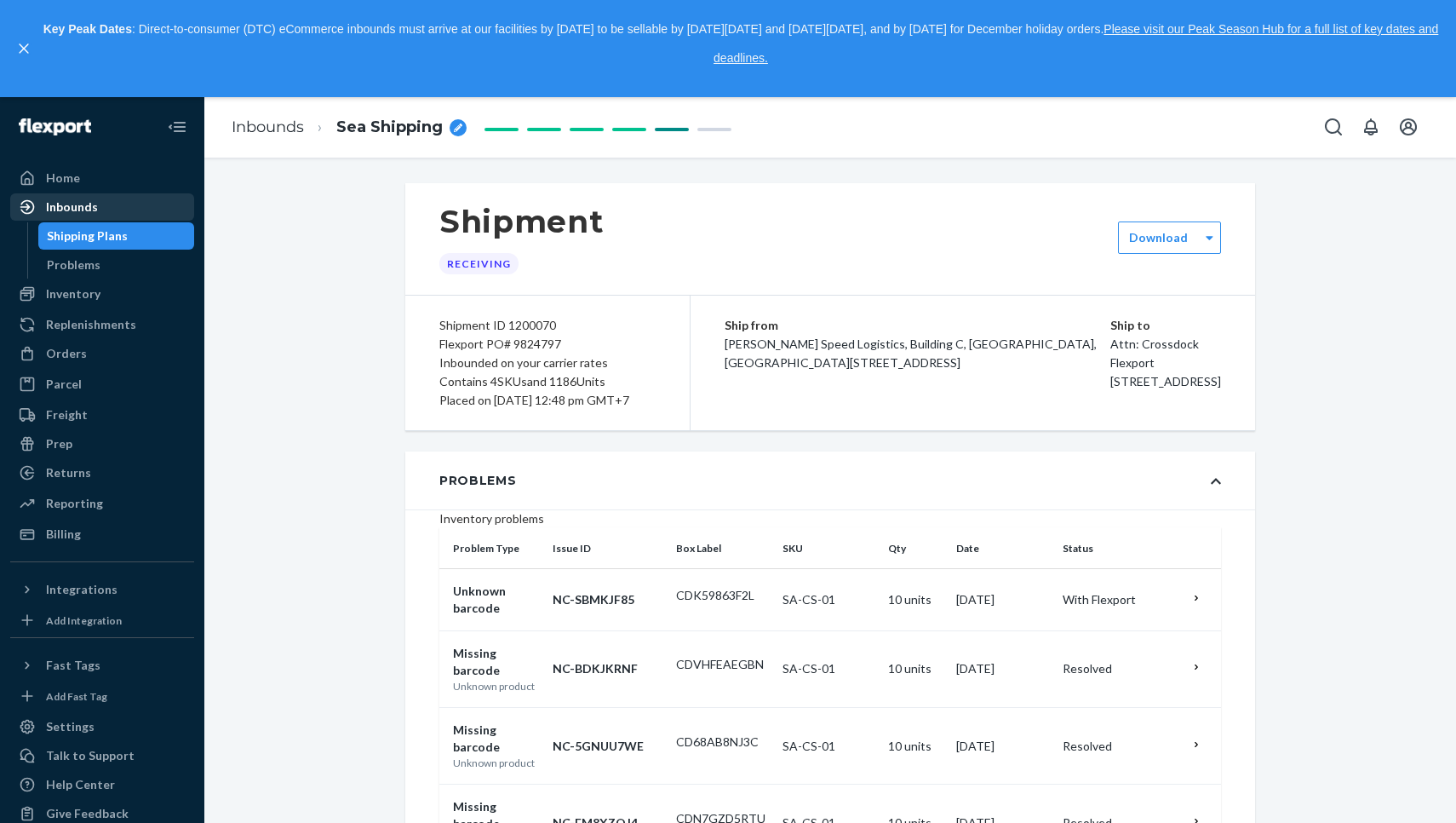
click at [122, 199] on div "Inbounds" at bounding box center [102, 207] width 180 height 24
